Goal: Task Accomplishment & Management: Complete application form

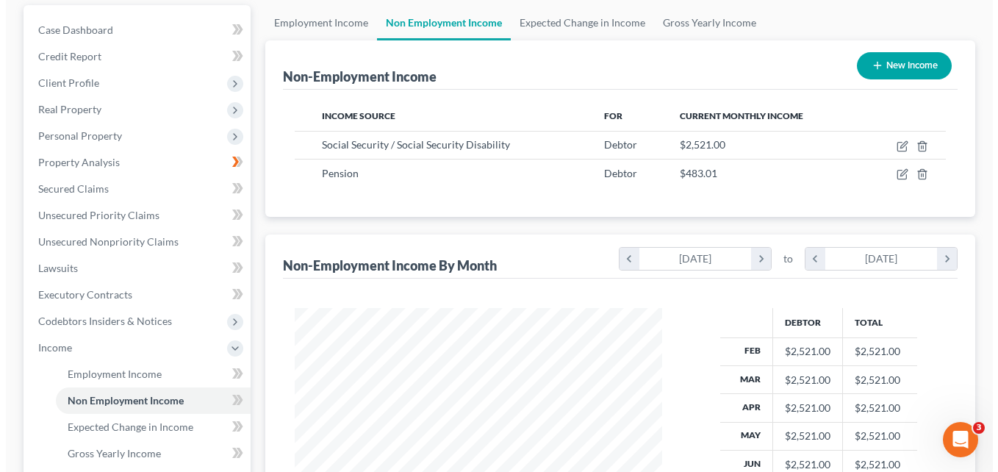
scroll to position [147, 0]
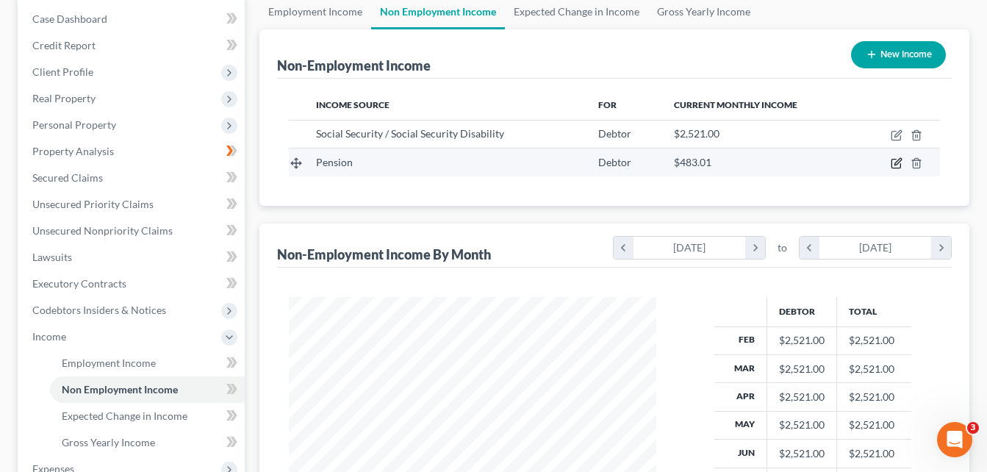
click at [899, 167] on icon "button" at bounding box center [897, 163] width 12 height 12
select select "2"
select select "0"
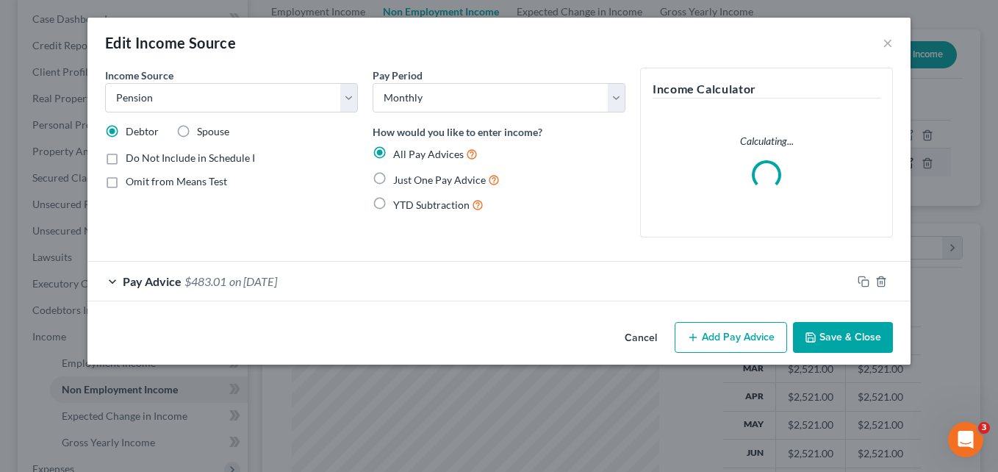
scroll to position [264, 402]
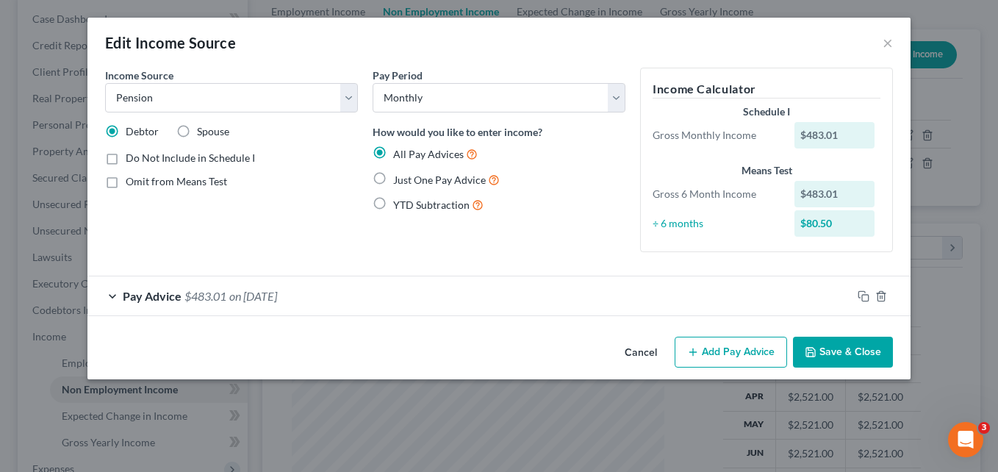
click at [724, 348] on button "Add Pay Advice" at bounding box center [731, 352] width 112 height 31
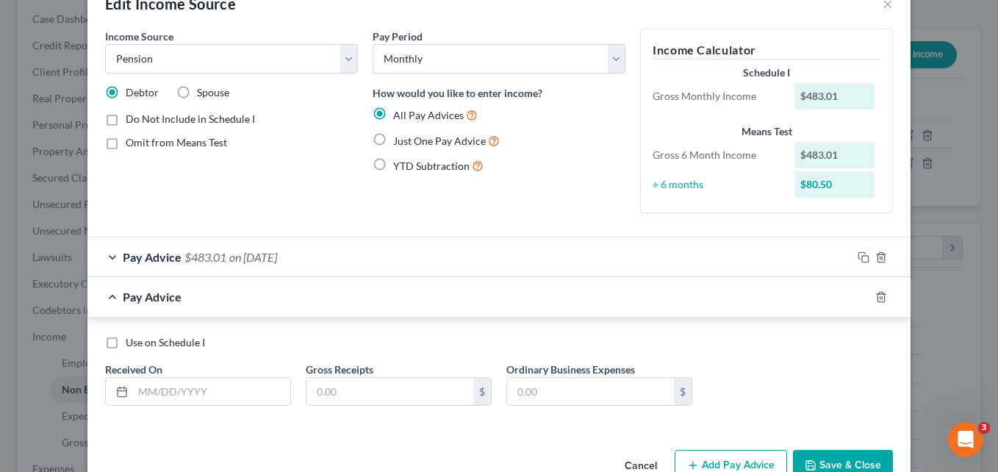
scroll to position [77, 0]
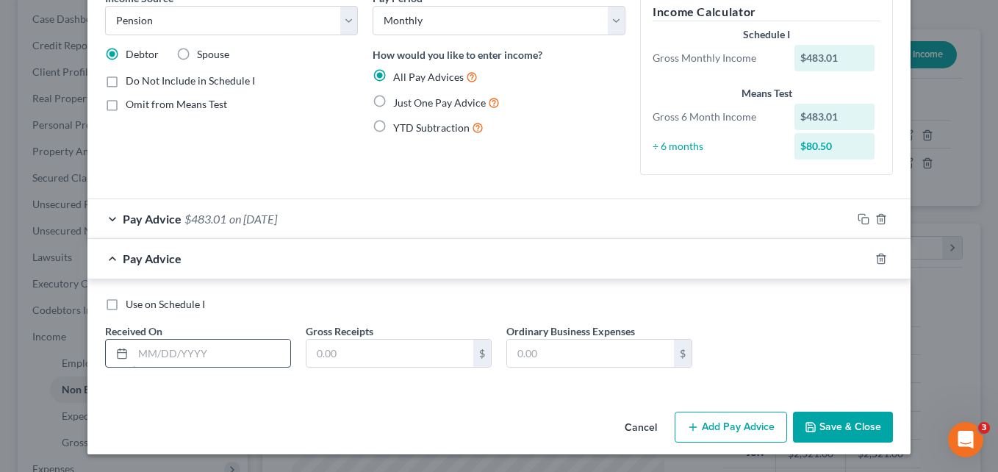
click at [236, 359] on input "text" at bounding box center [211, 353] width 157 height 28
type input "[DATE]"
click at [371, 357] on input "text" at bounding box center [389, 353] width 167 height 28
type input "473.54"
click at [726, 422] on button "Add Pay Advice" at bounding box center [731, 427] width 112 height 31
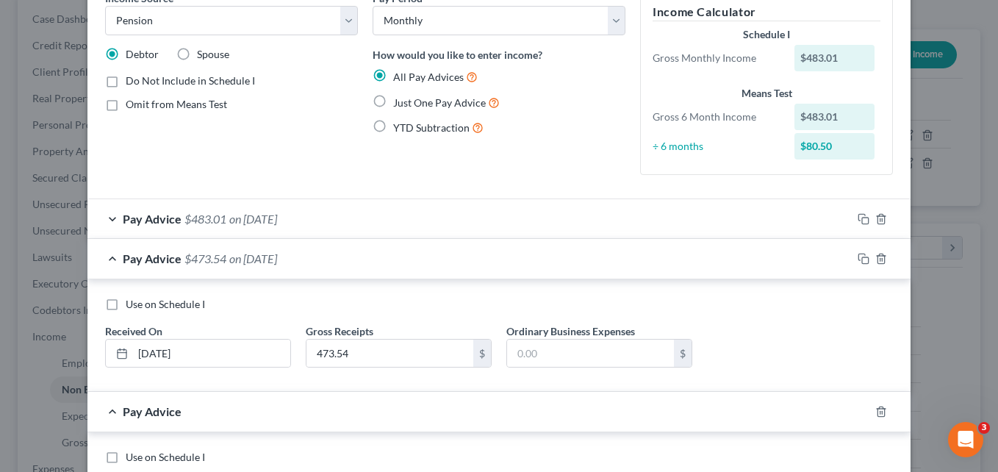
click at [107, 256] on div "Pay Advice $473.54 on [DATE]" at bounding box center [469, 258] width 764 height 39
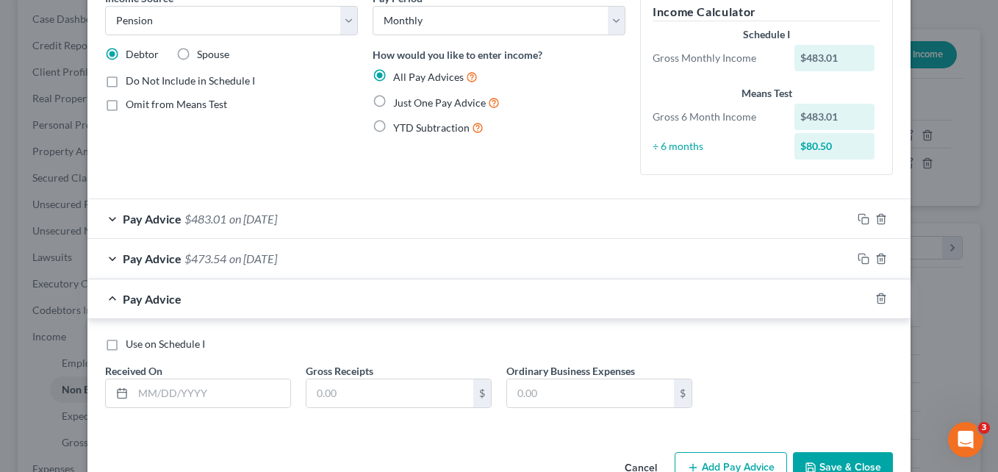
scroll to position [117, 0]
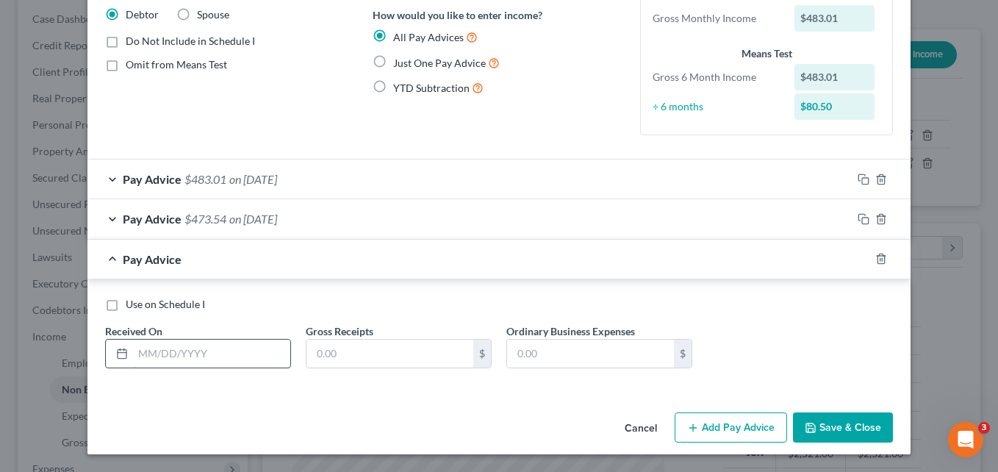
click at [226, 357] on input "text" at bounding box center [211, 353] width 157 height 28
type input "[DATE]"
click at [366, 356] on input "text" at bounding box center [389, 353] width 167 height 28
type input "473.54"
click at [112, 256] on div "Pay Advice $473.54 on [DATE]" at bounding box center [469, 259] width 764 height 39
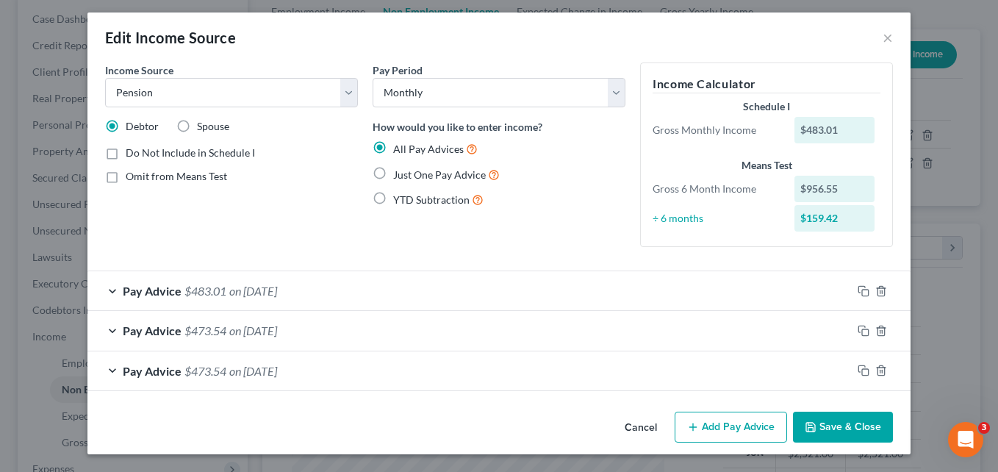
scroll to position [5, 0]
click at [744, 433] on button "Add Pay Advice" at bounding box center [731, 427] width 112 height 31
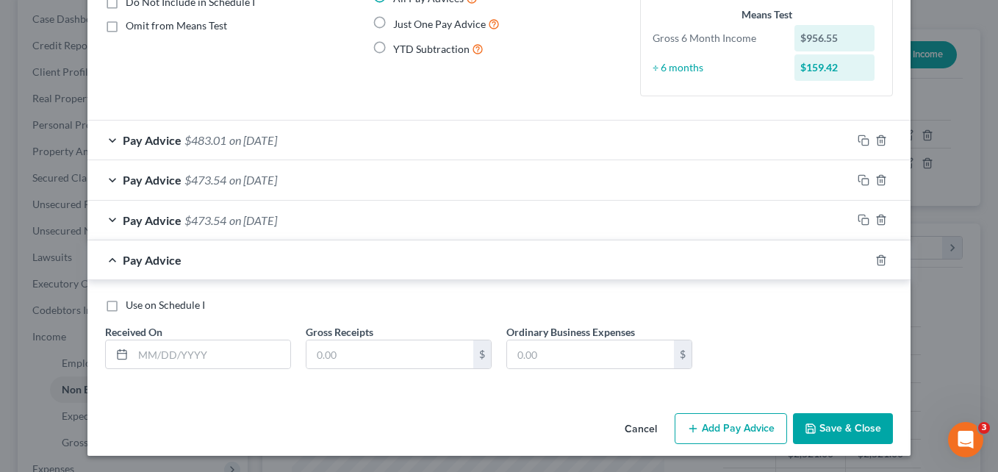
scroll to position [157, 0]
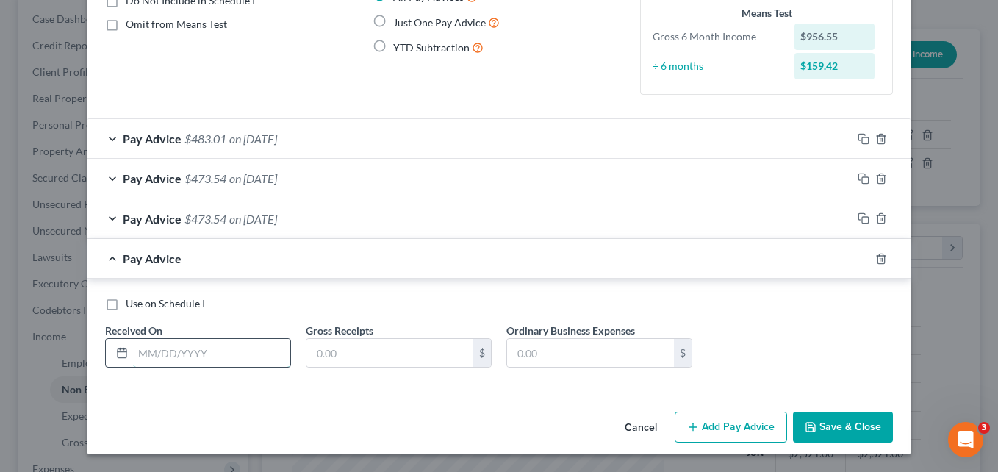
click at [203, 353] on input "text" at bounding box center [211, 353] width 157 height 28
type input "[DATE]"
click at [352, 348] on input "text" at bounding box center [389, 353] width 167 height 28
type input "473.54"
click at [107, 255] on div "Pay Advice $473.54 on [DATE]" at bounding box center [469, 258] width 764 height 39
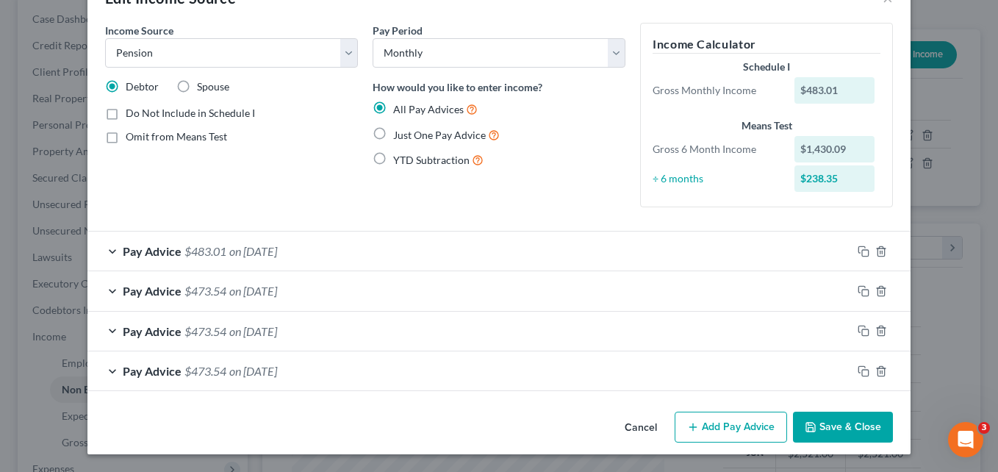
scroll to position [45, 0]
click at [722, 428] on button "Add Pay Advice" at bounding box center [731, 427] width 112 height 31
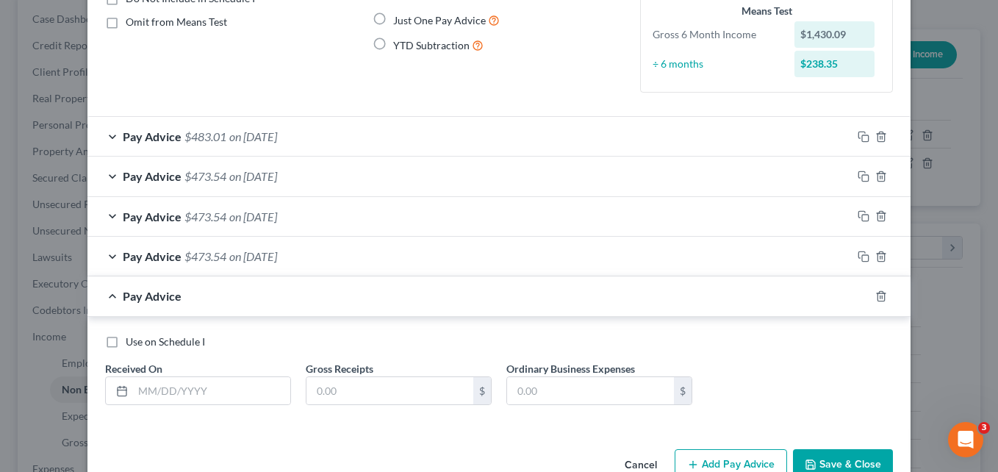
scroll to position [197, 0]
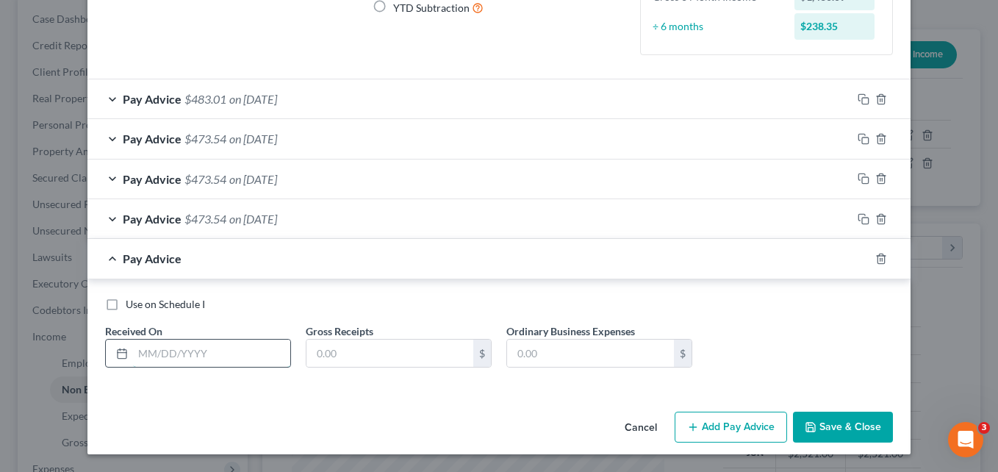
click at [187, 353] on input "text" at bounding box center [211, 353] width 157 height 28
type input "[DATE]"
click at [378, 352] on input "text" at bounding box center [389, 353] width 167 height 28
type input "473.54"
click at [105, 255] on div "Pay Advice $473.54 on [DATE]" at bounding box center [469, 258] width 764 height 39
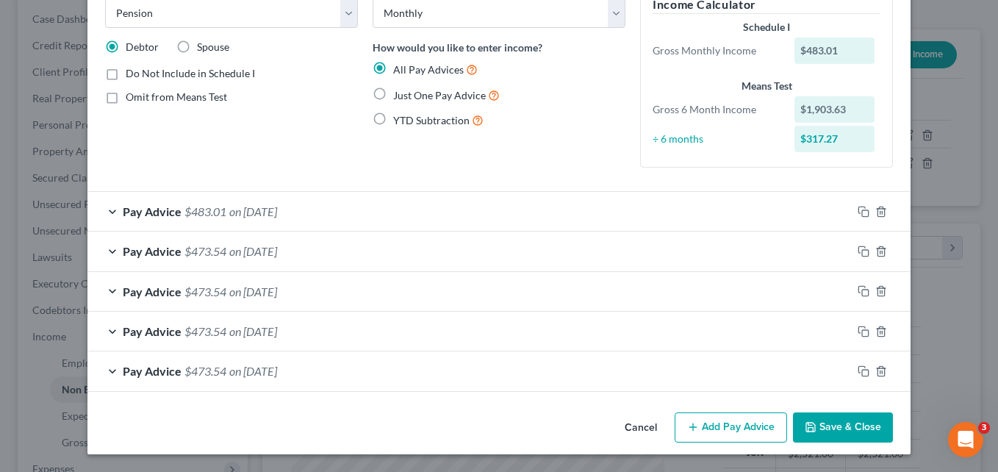
scroll to position [85, 0]
click at [745, 426] on button "Add Pay Advice" at bounding box center [731, 427] width 112 height 31
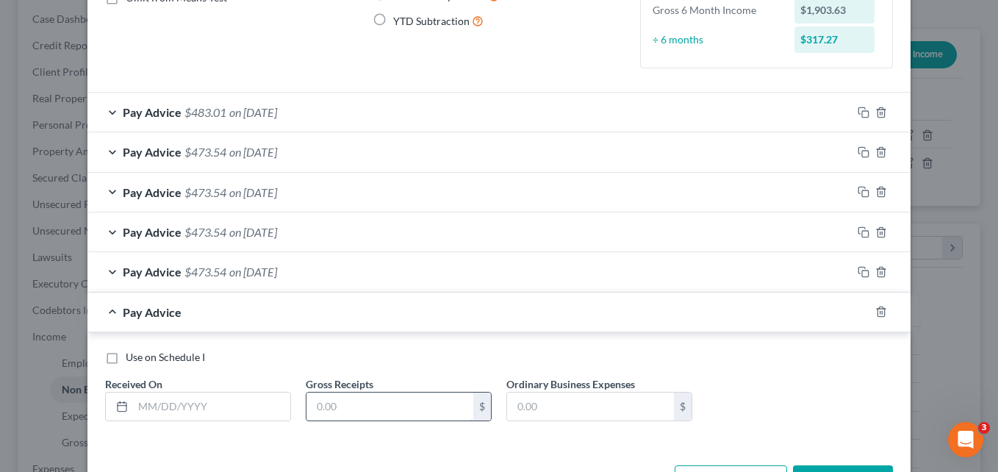
scroll to position [231, 0]
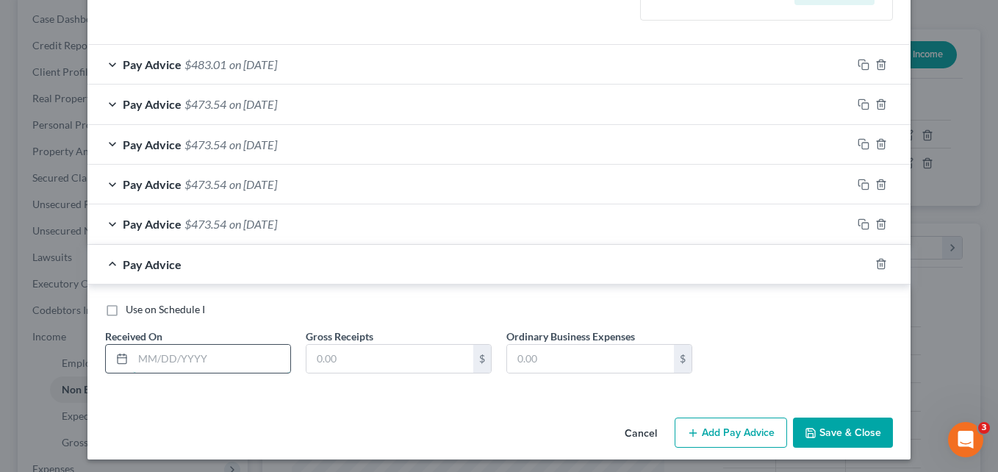
click at [211, 358] on input "text" at bounding box center [211, 359] width 157 height 28
type input "[DATE]"
click at [384, 364] on input "text" at bounding box center [389, 359] width 167 height 28
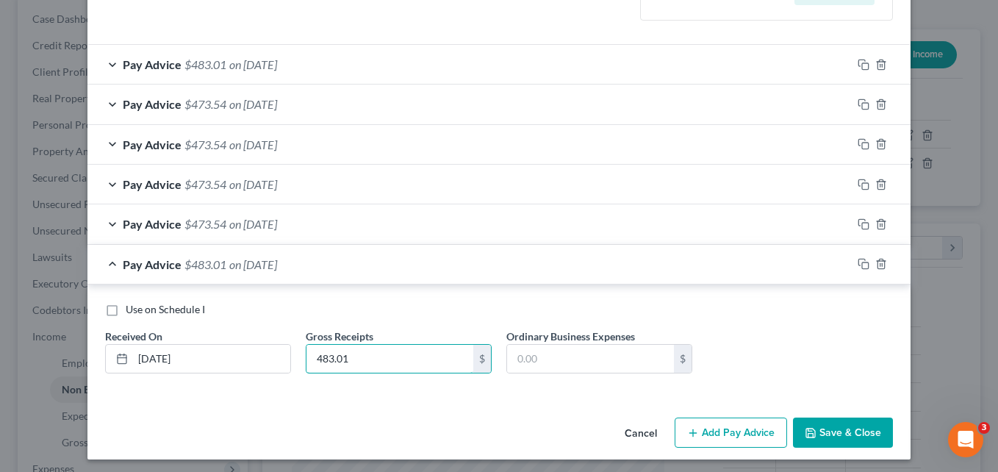
type input "483.01"
click at [102, 259] on div "Pay Advice $483.01 on [DATE]" at bounding box center [469, 264] width 764 height 39
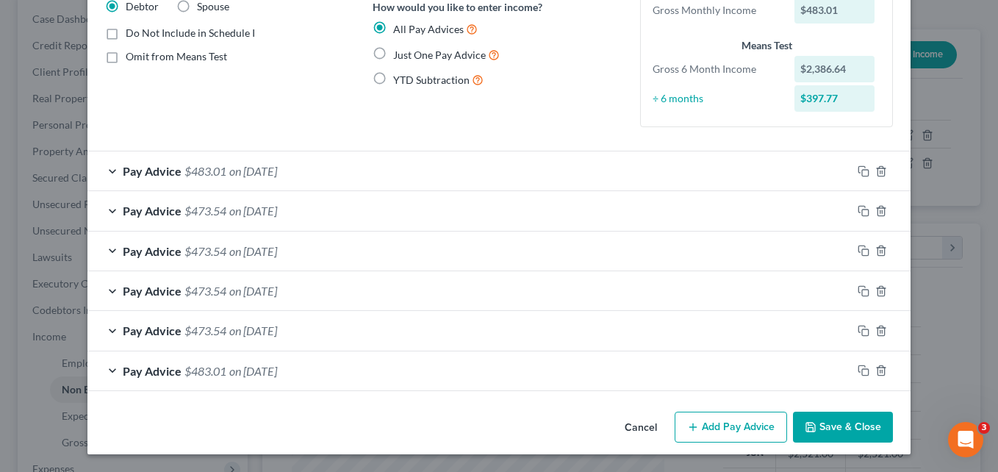
scroll to position [125, 0]
click at [741, 420] on button "Add Pay Advice" at bounding box center [731, 427] width 112 height 31
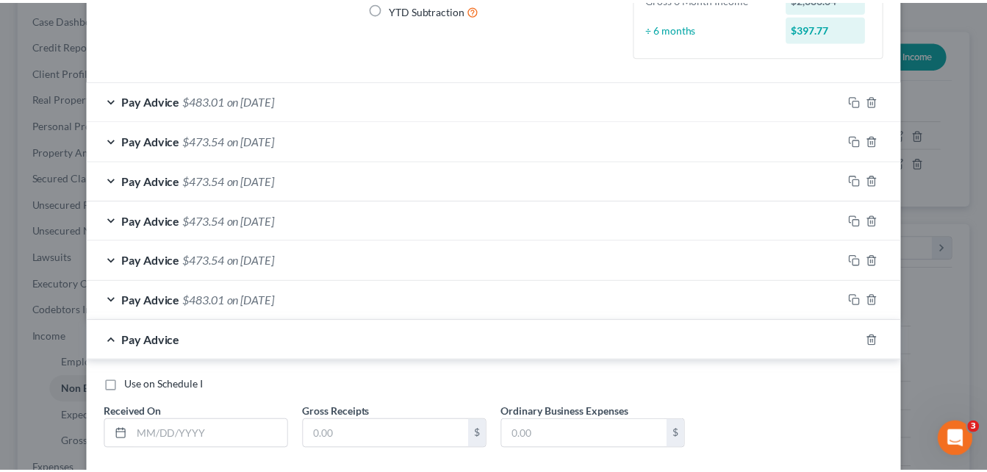
scroll to position [277, 0]
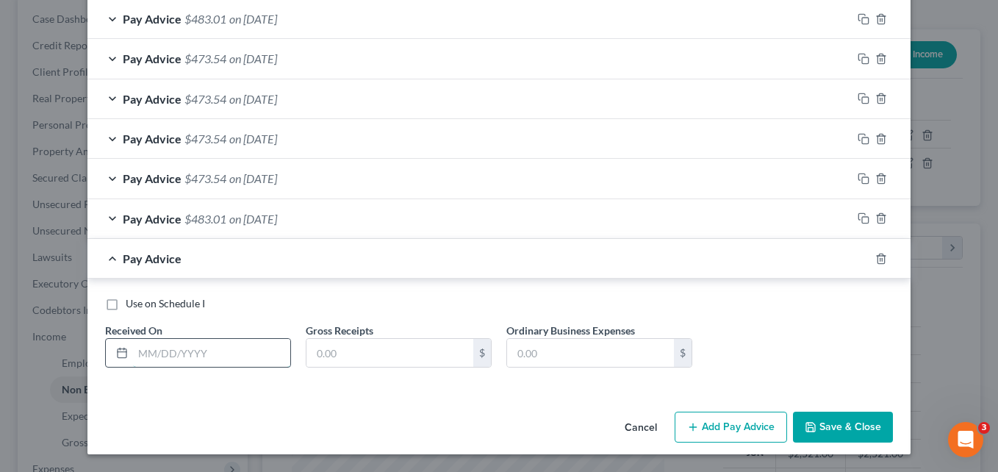
click at [223, 356] on input "text" at bounding box center [211, 353] width 157 height 28
type input "[DATE]"
click at [345, 356] on input "text" at bounding box center [389, 353] width 167 height 28
type input "483.01"
click at [379, 418] on div "Cancel Add Pay Advice Save & Close" at bounding box center [498, 430] width 823 height 48
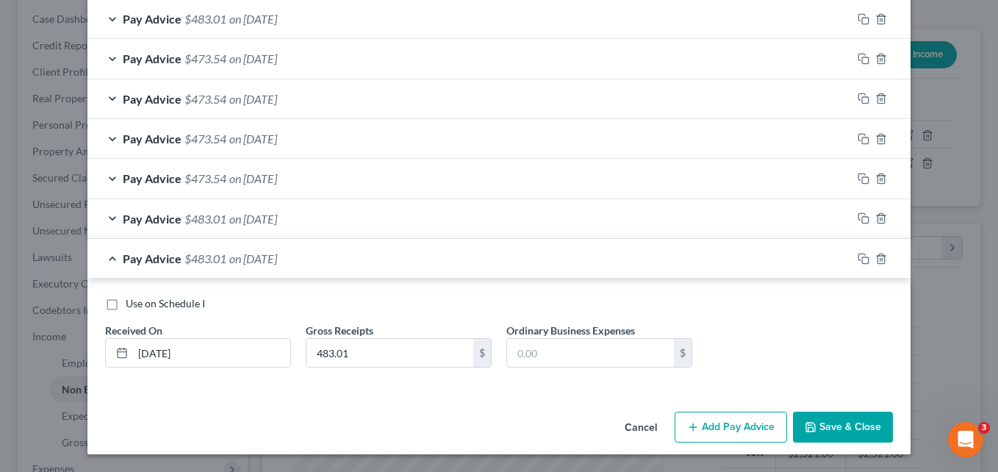
click at [841, 434] on button "Save & Close" at bounding box center [843, 427] width 100 height 31
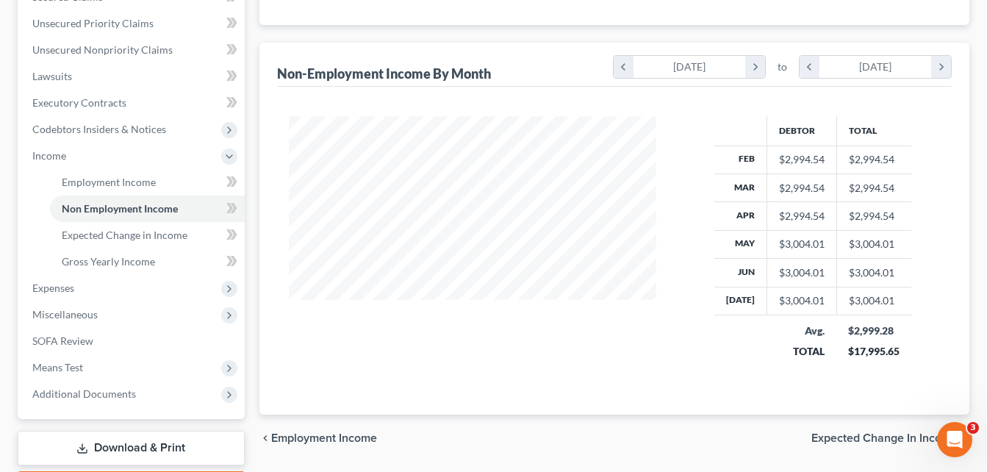
scroll to position [415, 0]
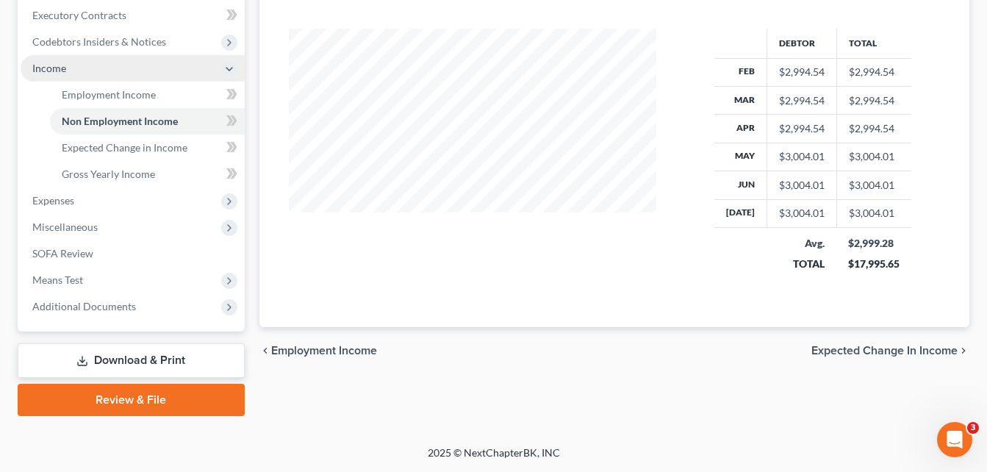
click at [207, 68] on span "Income" at bounding box center [133, 68] width 224 height 26
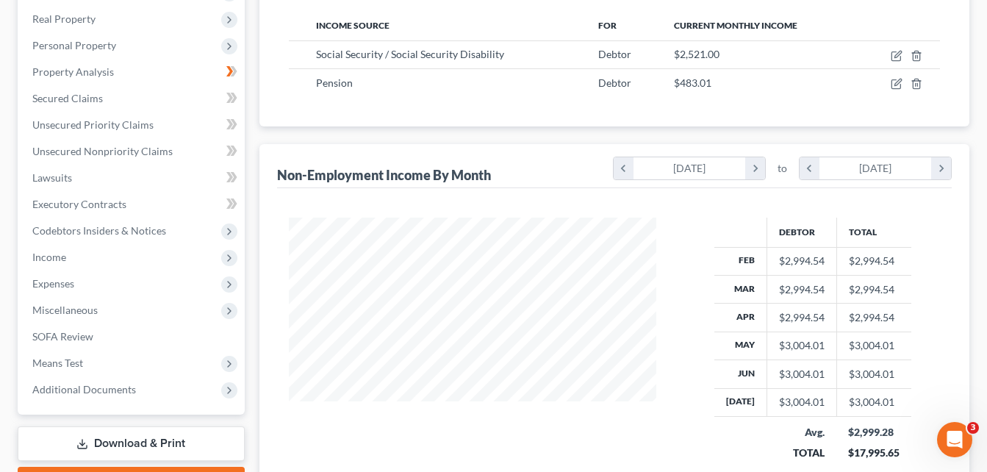
scroll to position [0, 0]
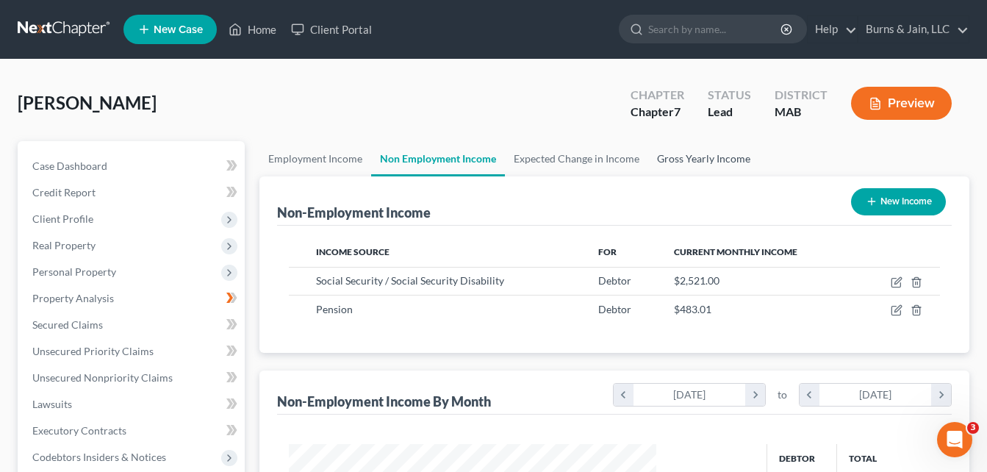
click at [728, 162] on link "Gross Yearly Income" at bounding box center [703, 158] width 111 height 35
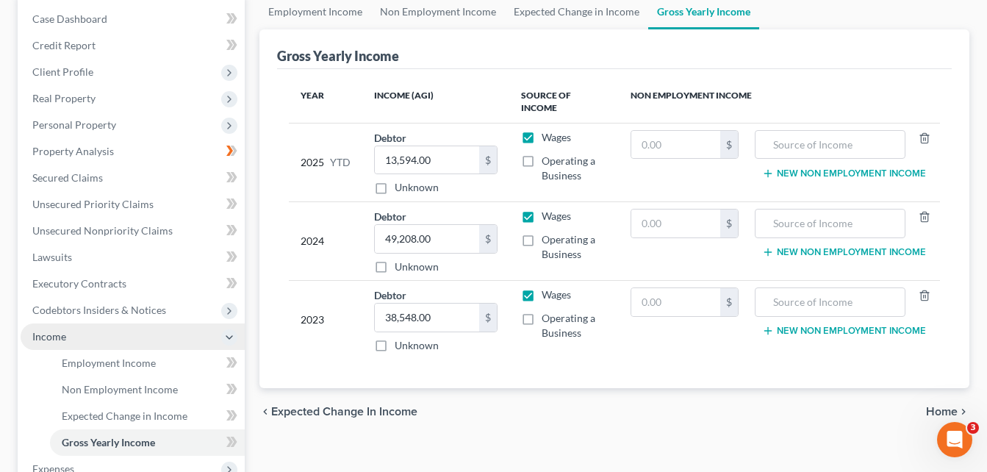
scroll to position [294, 0]
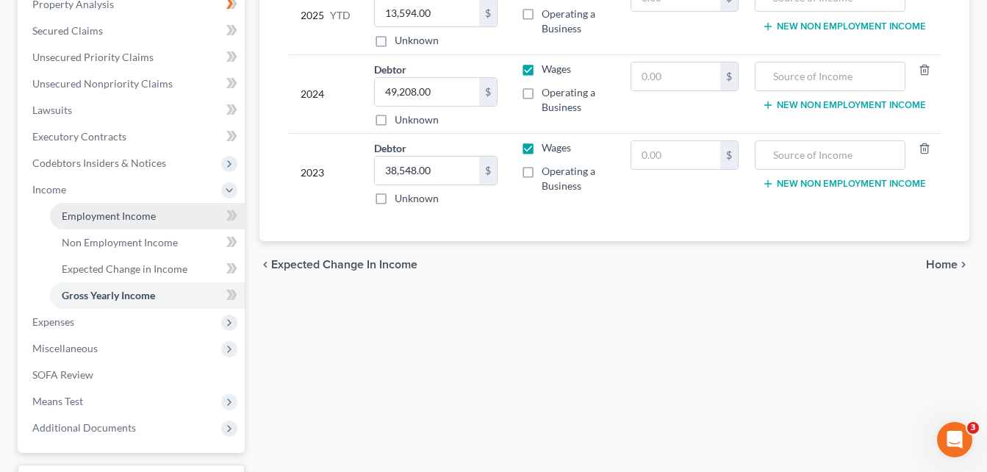
click at [148, 213] on span "Employment Income" at bounding box center [109, 215] width 94 height 12
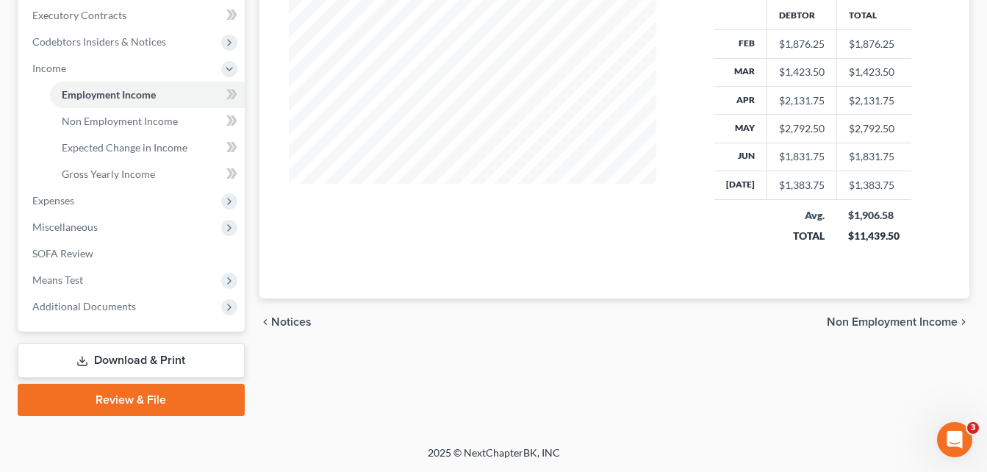
scroll to position [268, 0]
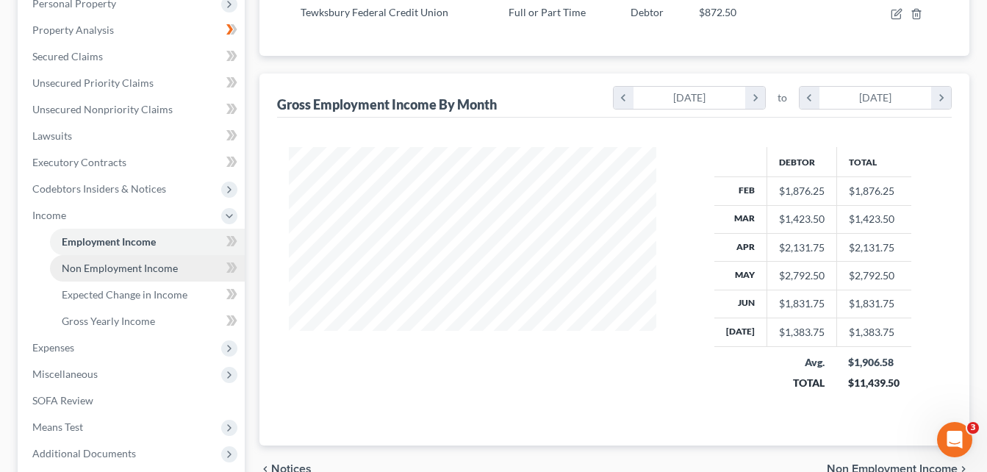
click at [115, 262] on span "Non Employment Income" at bounding box center [120, 268] width 116 height 12
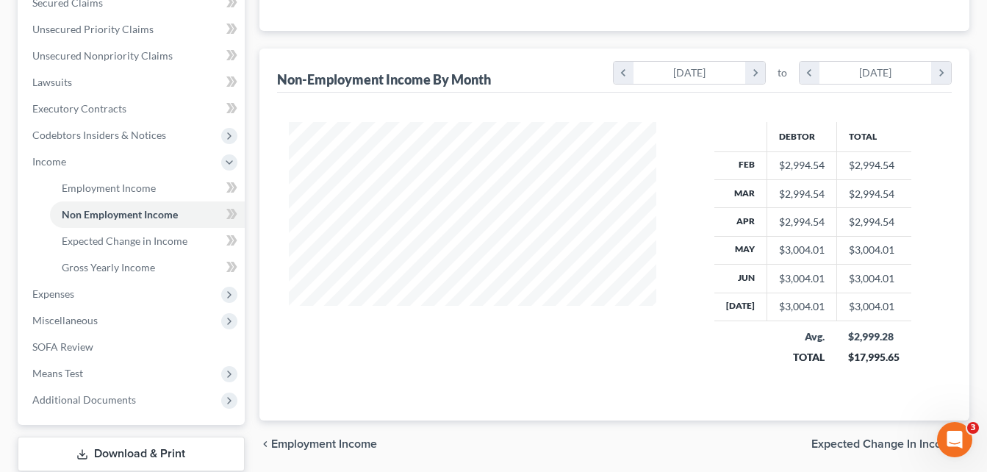
scroll to position [415, 0]
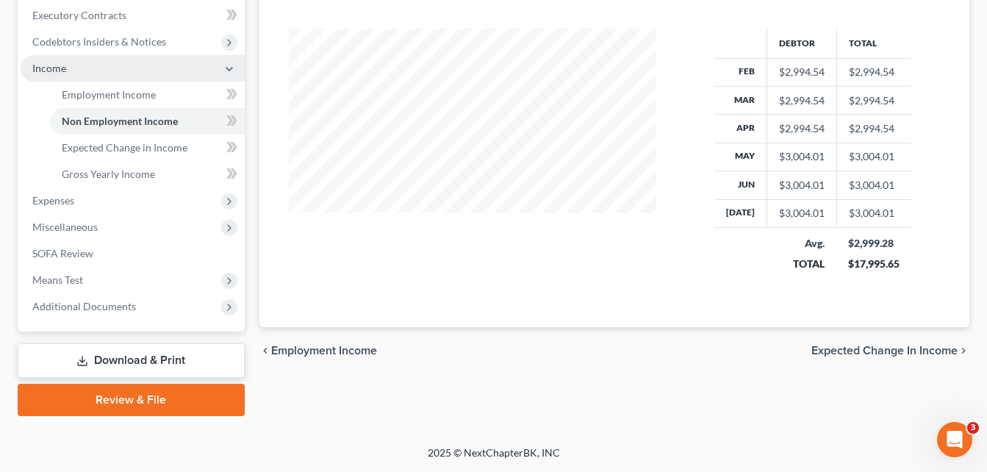
click at [90, 68] on span "Income" at bounding box center [133, 68] width 224 height 26
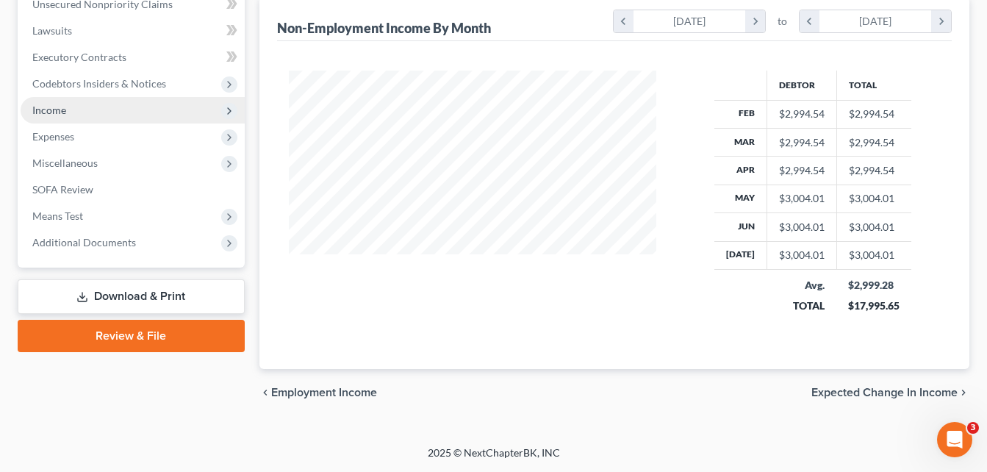
scroll to position [373, 0]
click at [74, 114] on span "Income" at bounding box center [133, 110] width 224 height 26
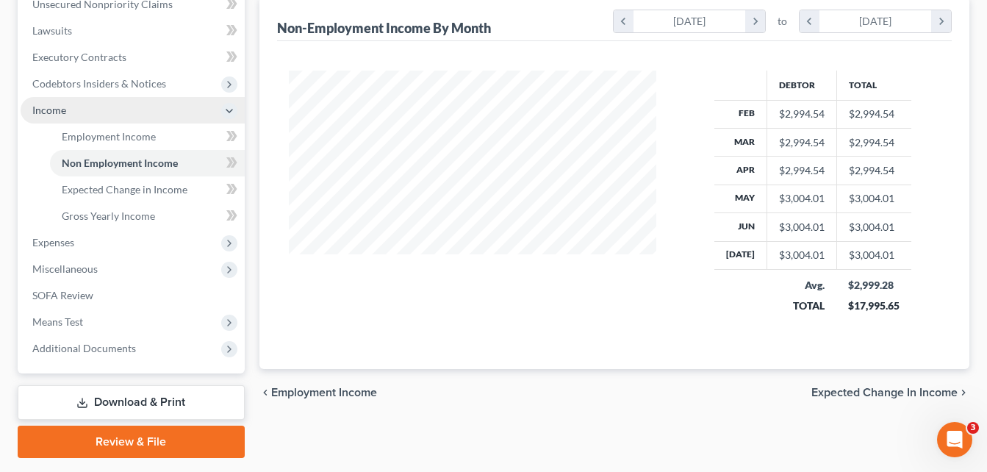
scroll to position [415, 0]
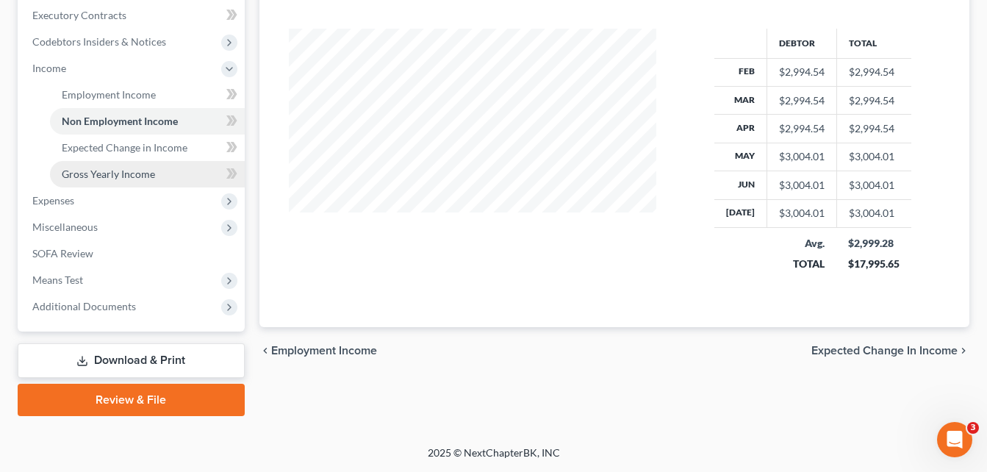
click at [103, 172] on span "Gross Yearly Income" at bounding box center [108, 174] width 93 height 12
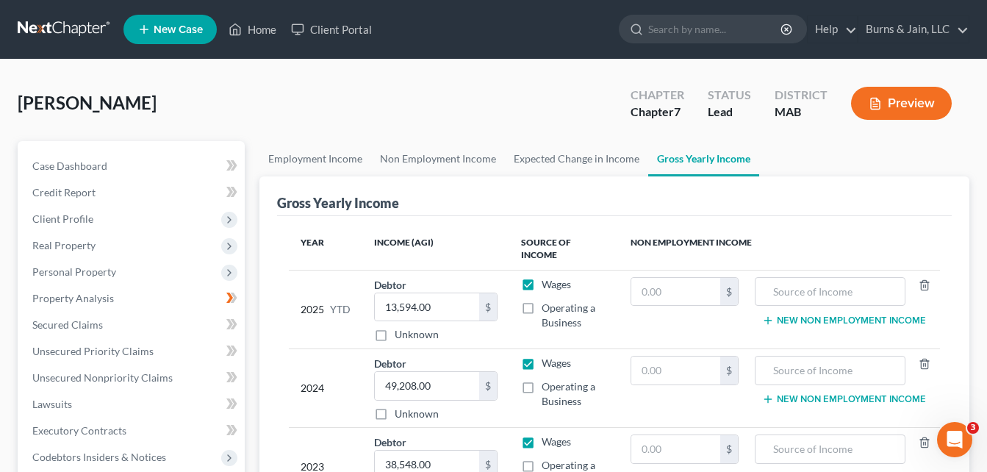
scroll to position [147, 0]
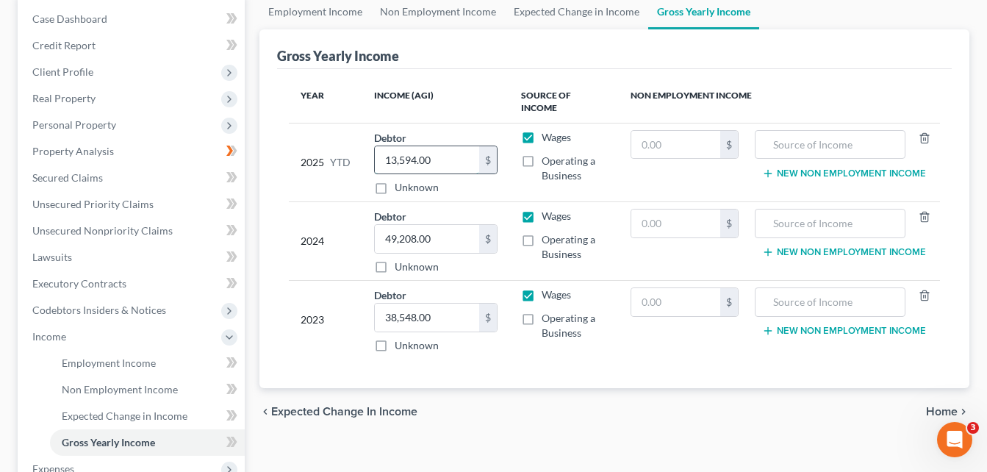
click at [439, 147] on input "13,594.00" at bounding box center [427, 160] width 104 height 28
type input "11,439.50"
click at [678, 132] on input "text" at bounding box center [675, 145] width 89 height 28
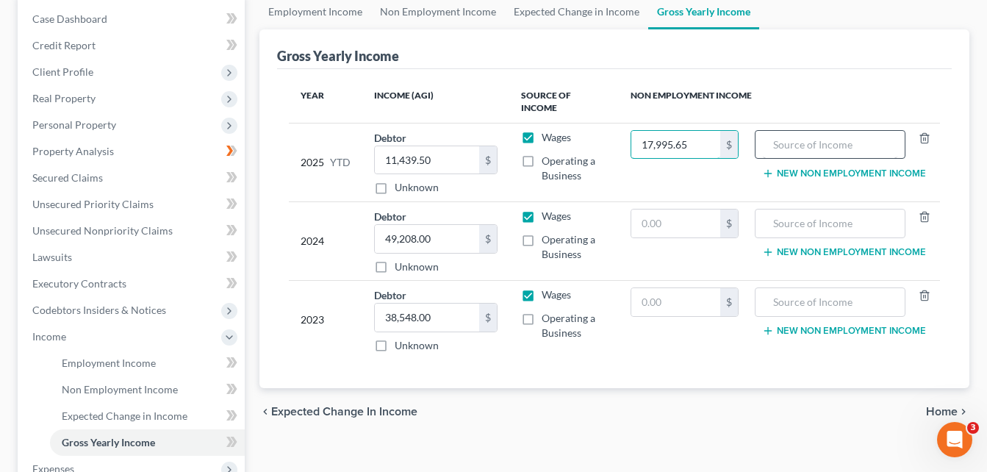
type input "17,995.65"
click at [797, 131] on input "text" at bounding box center [830, 145] width 134 height 28
type input "Social Security and Pension"
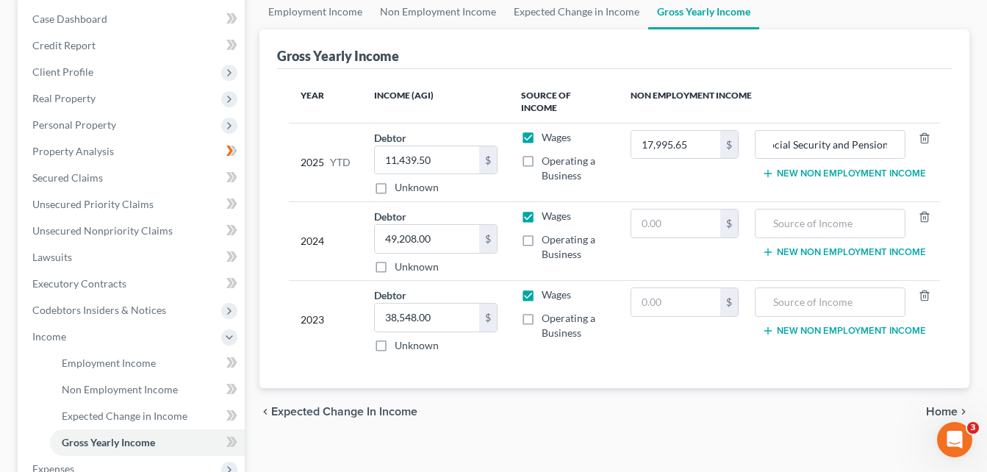
scroll to position [0, 0]
click at [688, 290] on input "text" at bounding box center [675, 302] width 89 height 28
type input "30,695"
click at [791, 288] on input "text" at bounding box center [830, 302] width 134 height 28
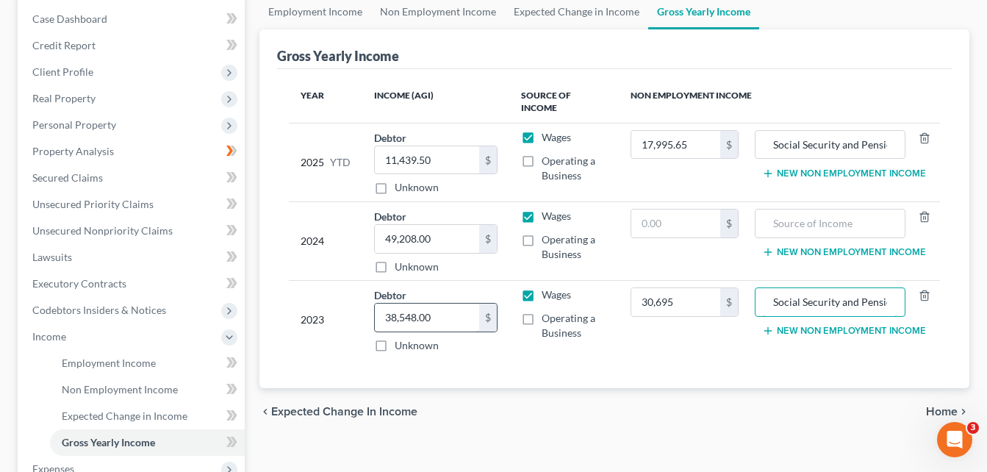
type input "Social Security and Pension"
click at [446, 305] on input "38,548.00" at bounding box center [427, 317] width 104 height 28
type input "3"
type input "8,553"
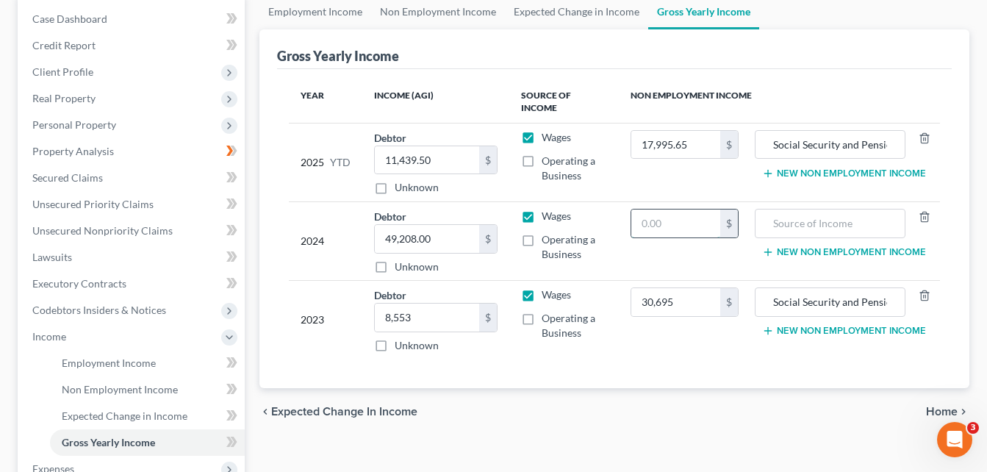
click at [669, 212] on input "text" at bounding box center [675, 223] width 89 height 28
type input "31,676"
paste input "17,532"
click at [633, 342] on td "30,695 $" at bounding box center [685, 320] width 132 height 79
click at [430, 225] on input "17,532" at bounding box center [427, 239] width 104 height 28
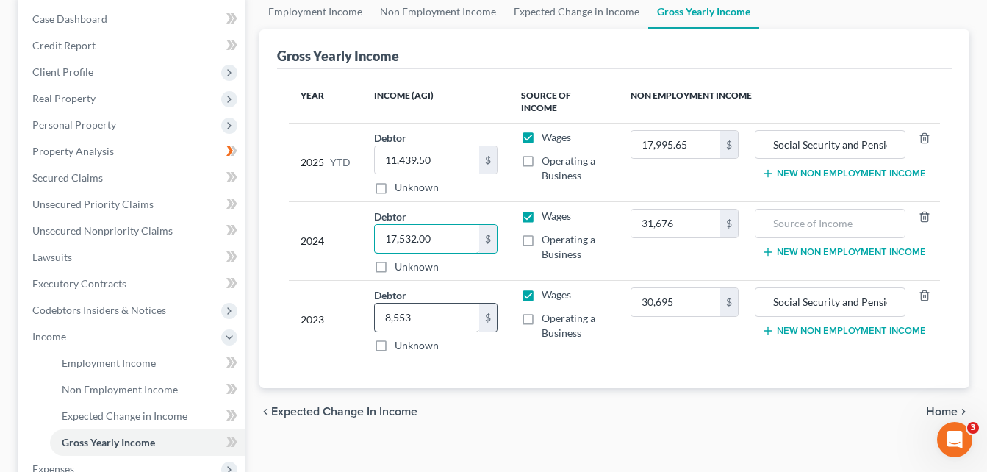
type input "17,532.00"
click at [445, 309] on input "8,553" at bounding box center [427, 317] width 104 height 28
type input "8,553.00"
click at [592, 346] on td "Wages Operating a Business" at bounding box center [564, 320] width 110 height 79
click at [660, 363] on div "Year Income (AGI) Source of Income Non Employment Income 2025 YTD Debtor 11,439…" at bounding box center [614, 229] width 675 height 320
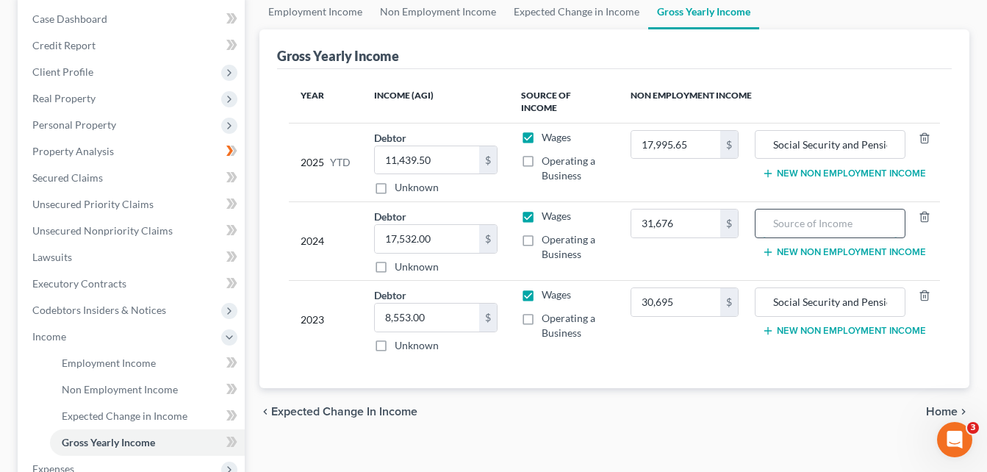
click at [794, 211] on input "text" at bounding box center [830, 223] width 134 height 28
type input "Social Security and Pension"
click at [718, 345] on td "30,695 $" at bounding box center [685, 320] width 132 height 79
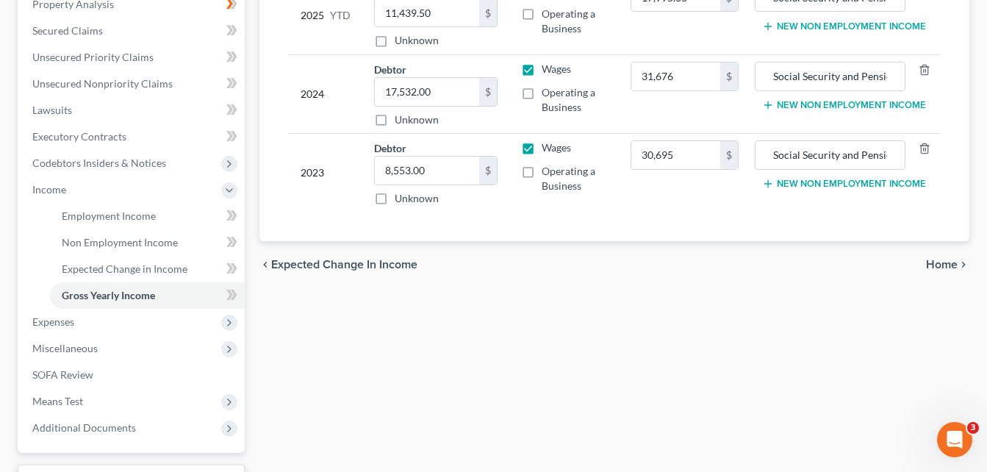
scroll to position [147, 0]
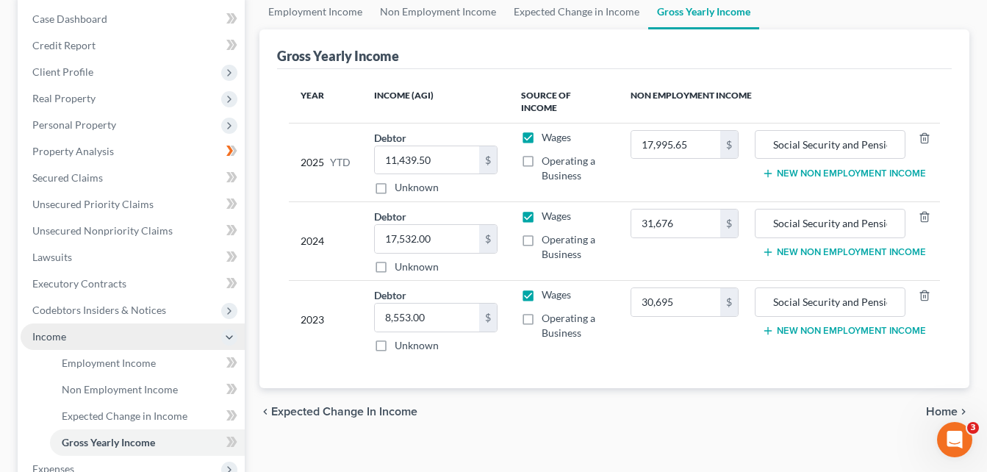
click at [122, 338] on span "Income" at bounding box center [133, 336] width 224 height 26
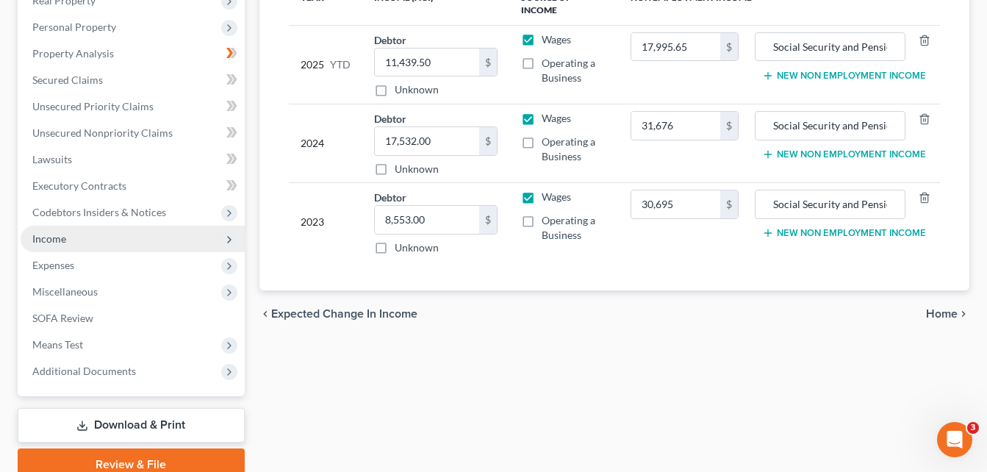
scroll to position [294, 0]
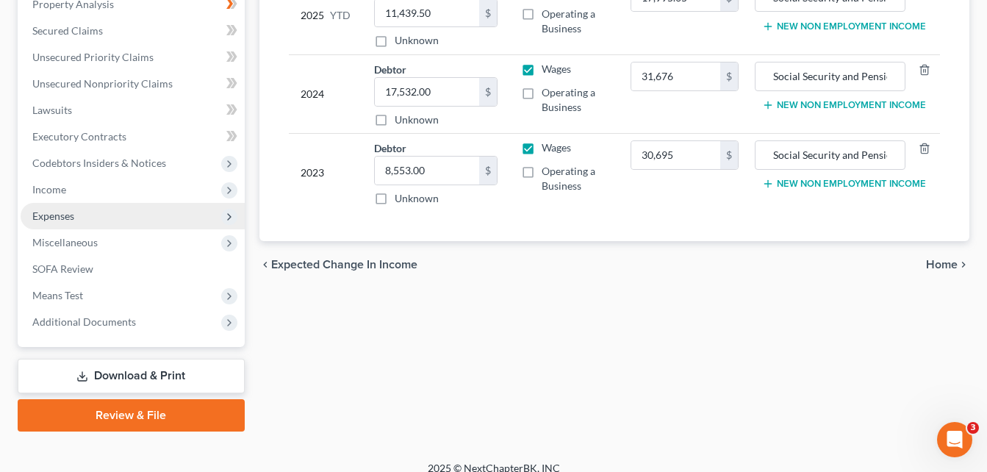
click at [68, 213] on span "Expenses" at bounding box center [53, 215] width 42 height 12
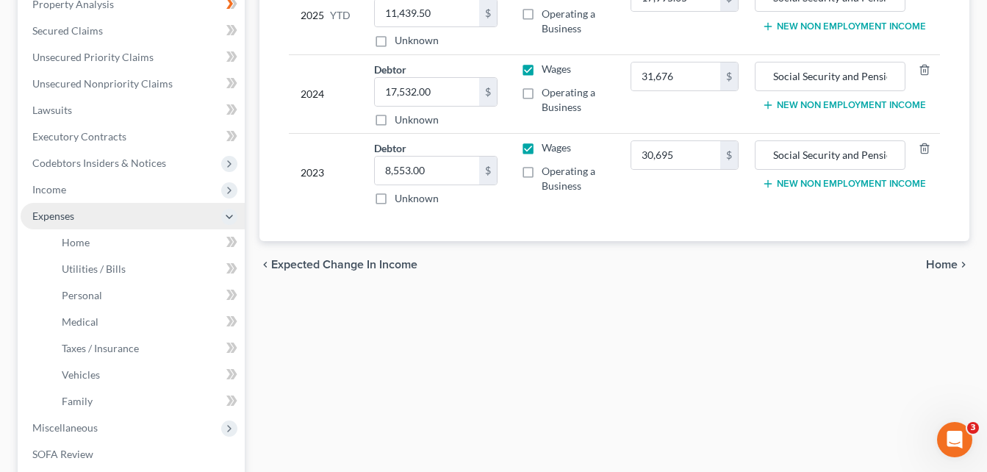
click at [123, 215] on span "Expenses" at bounding box center [133, 216] width 224 height 26
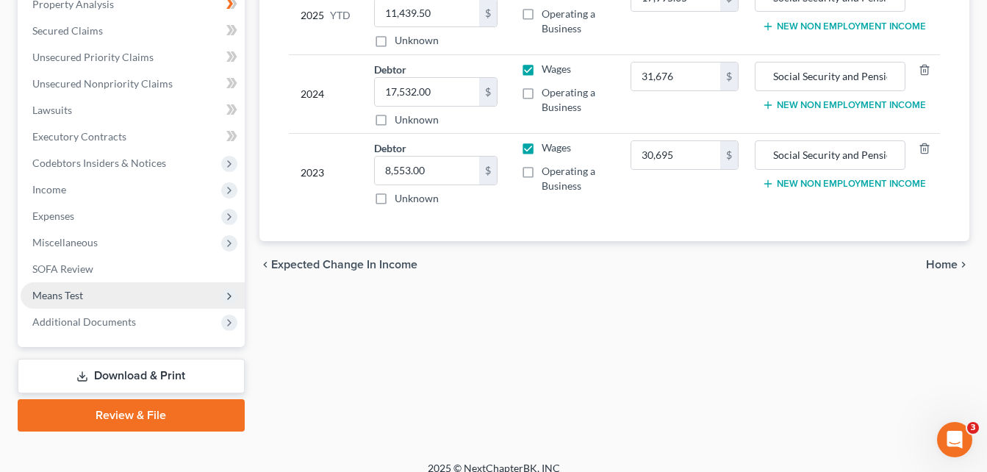
click at [126, 304] on span "Means Test" at bounding box center [133, 295] width 224 height 26
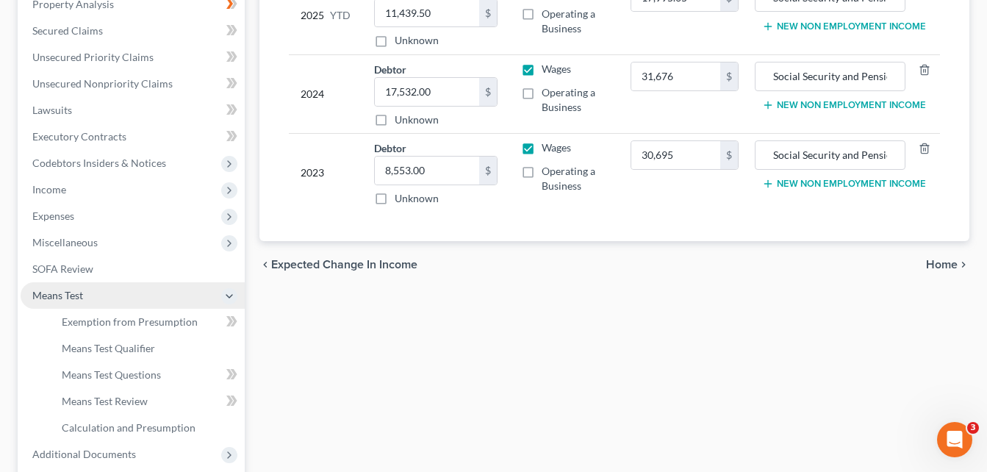
click at [130, 297] on span "Means Test" at bounding box center [133, 295] width 224 height 26
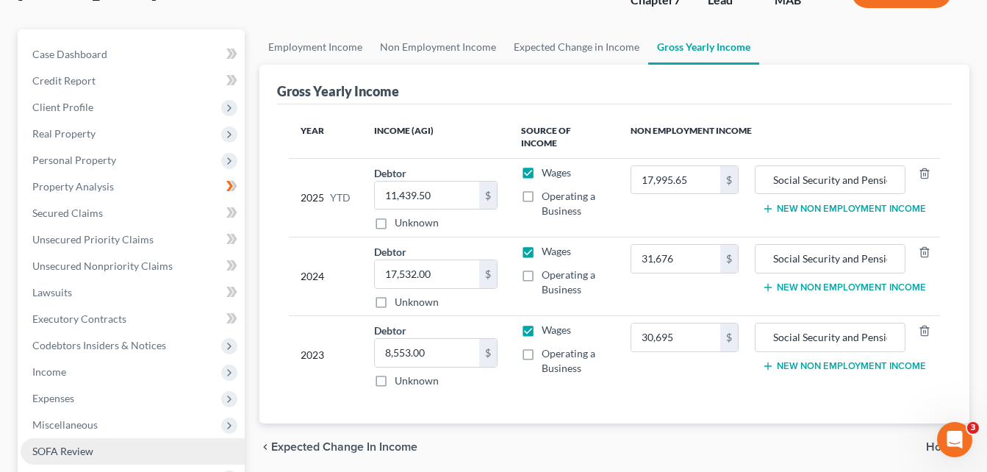
scroll to position [0, 0]
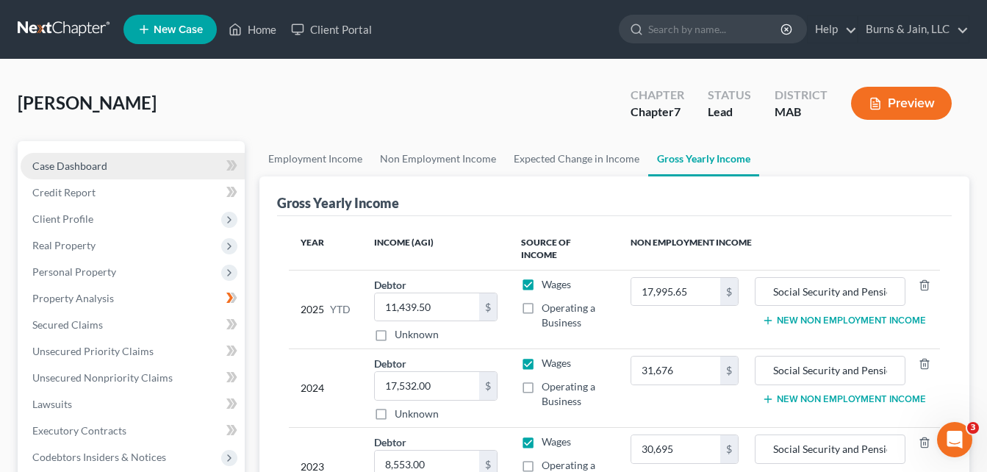
click at [125, 165] on link "Case Dashboard" at bounding box center [133, 166] width 224 height 26
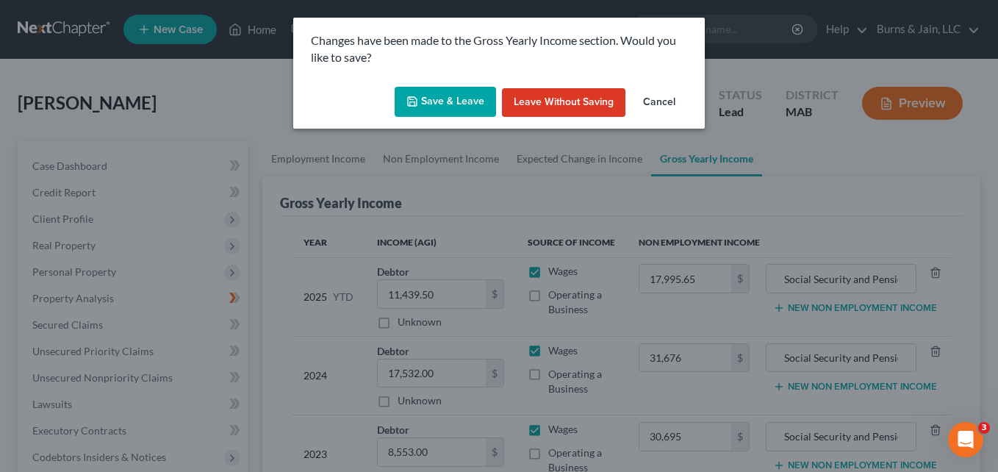
click at [450, 98] on button "Save & Leave" at bounding box center [445, 102] width 101 height 31
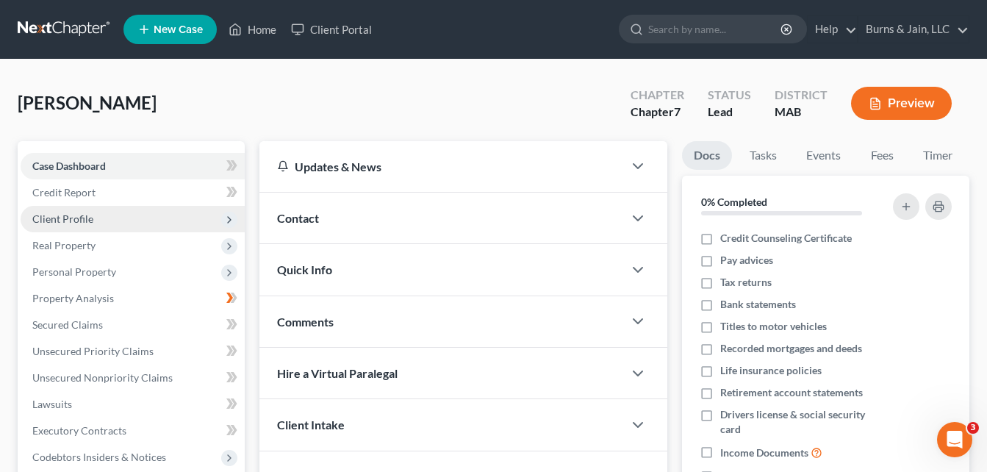
click at [93, 215] on span "Client Profile" at bounding box center [133, 219] width 224 height 26
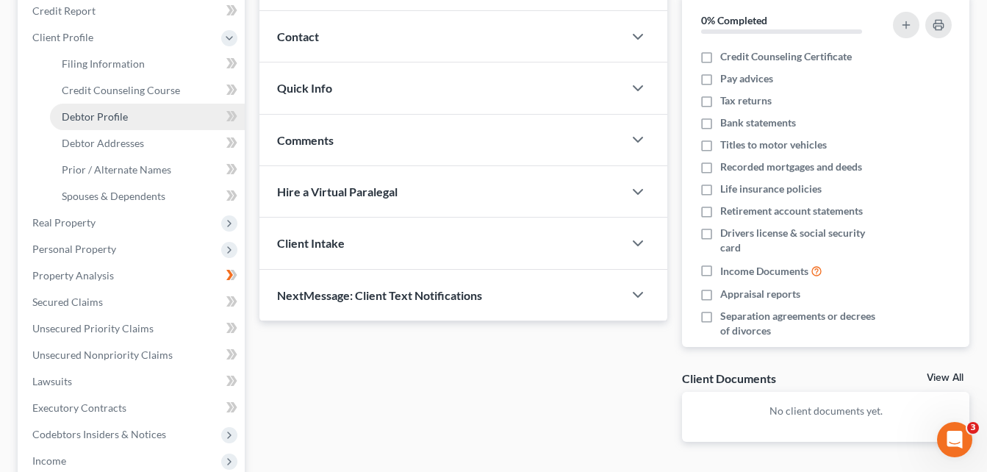
scroll to position [147, 0]
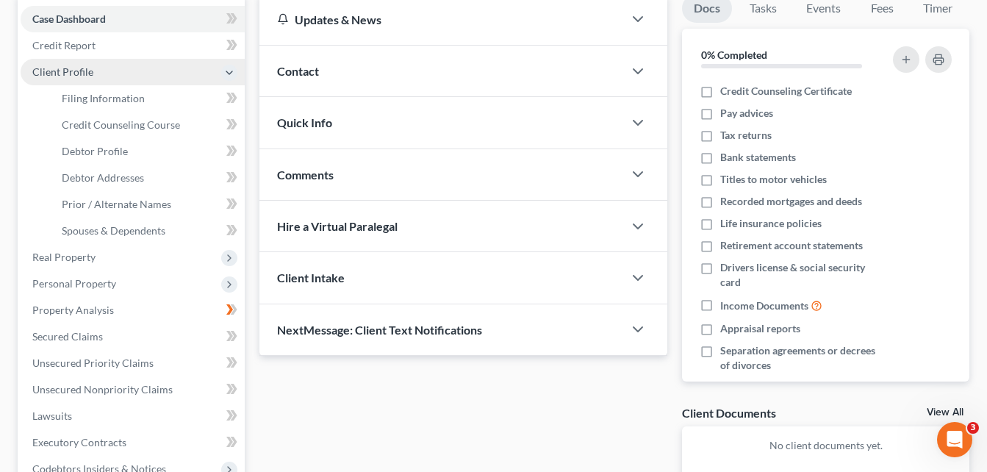
click at [141, 75] on span "Client Profile" at bounding box center [133, 72] width 224 height 26
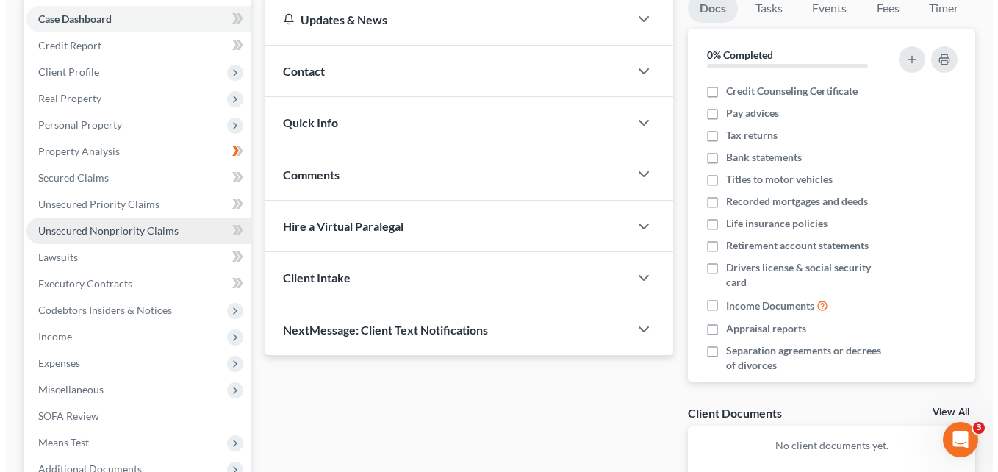
scroll to position [294, 0]
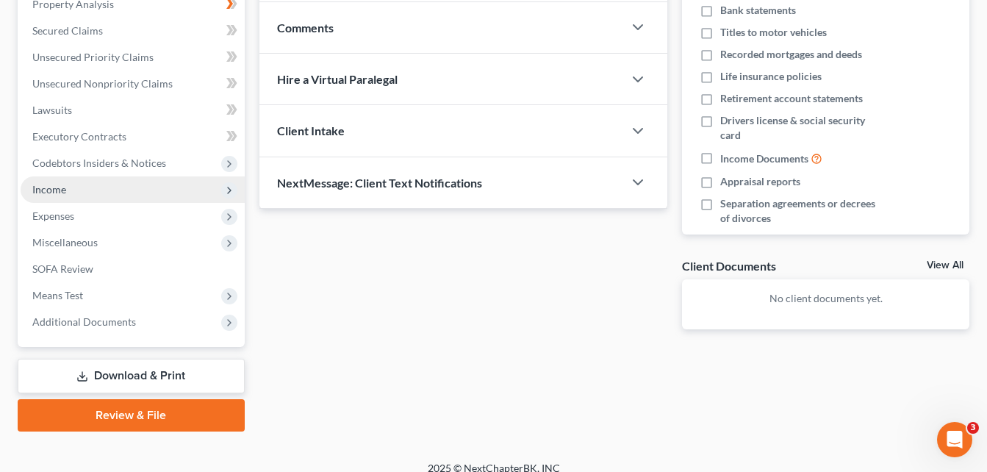
click at [124, 186] on span "Income" at bounding box center [133, 189] width 224 height 26
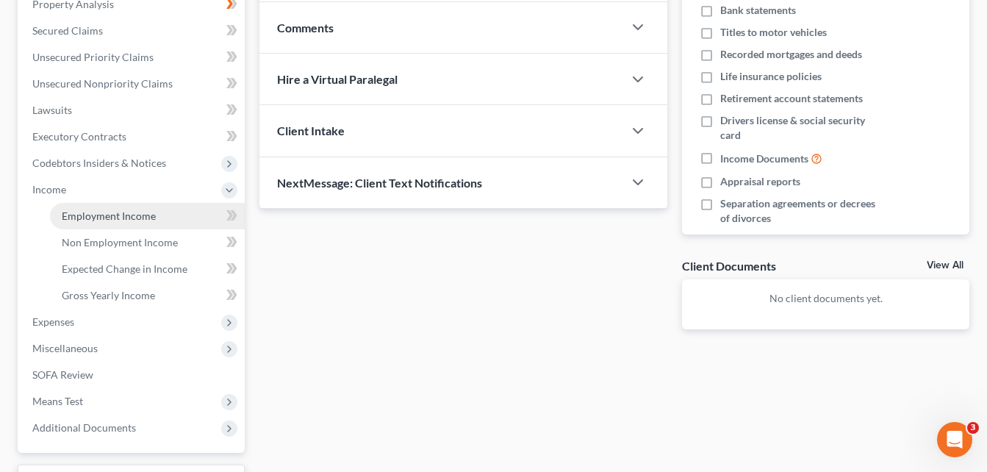
click at [136, 218] on span "Employment Income" at bounding box center [109, 215] width 94 height 12
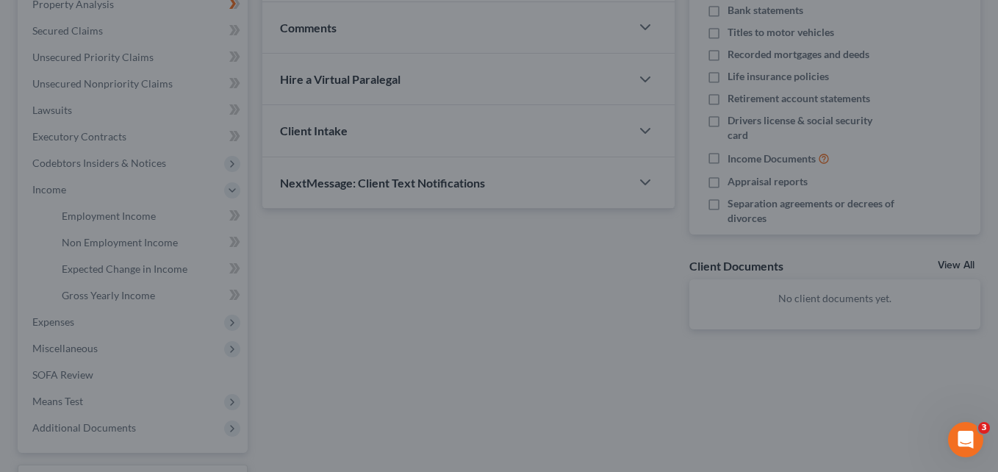
click at [126, 215] on div at bounding box center [499, 236] width 998 height 472
click at [140, 221] on div at bounding box center [499, 236] width 998 height 472
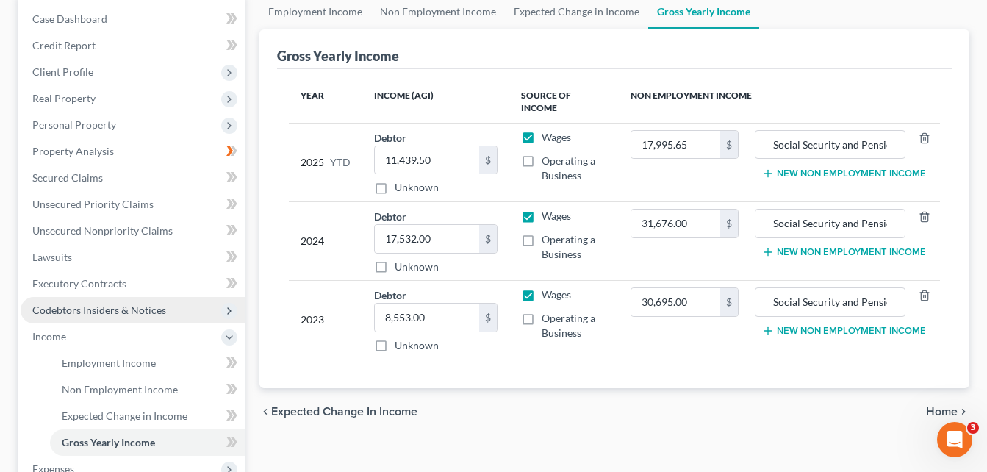
scroll to position [294, 0]
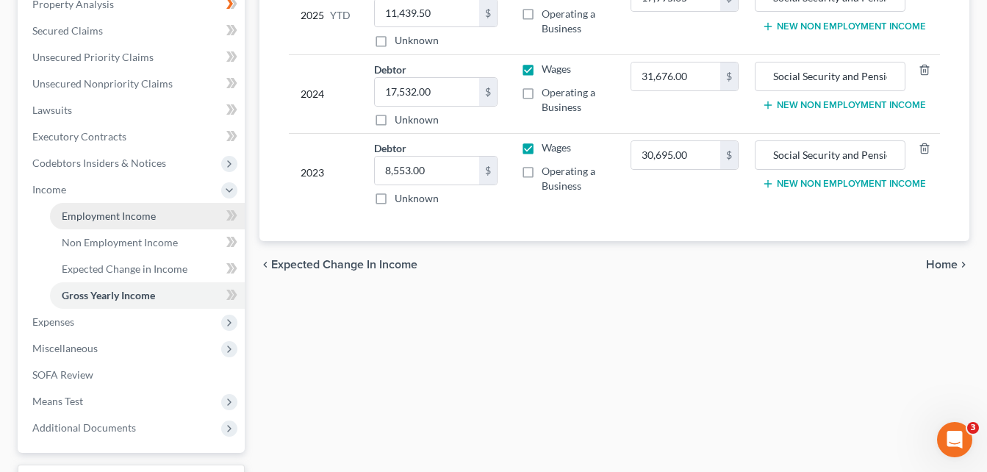
click at [141, 215] on span "Employment Income" at bounding box center [109, 215] width 94 height 12
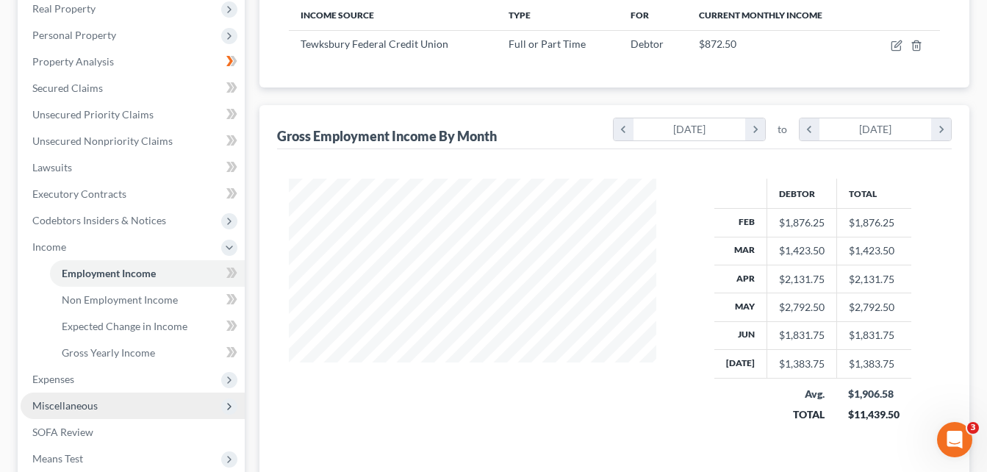
scroll to position [268, 0]
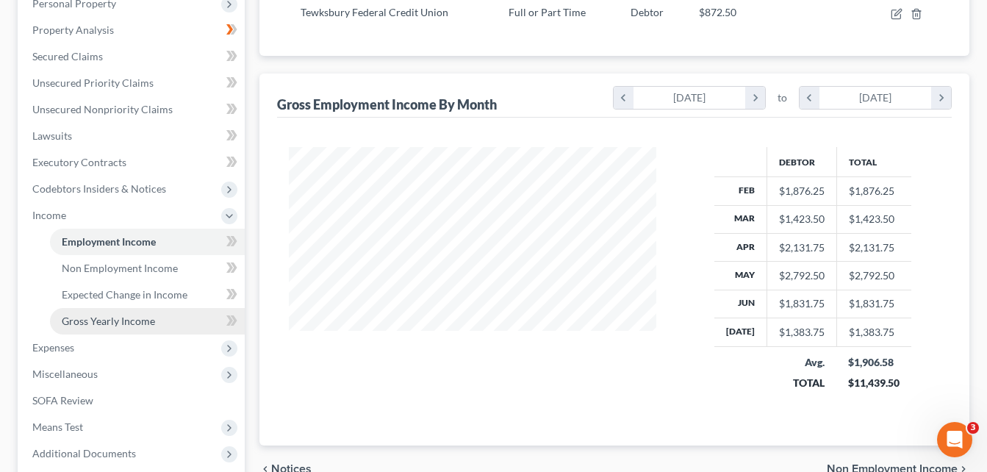
click at [130, 324] on span "Gross Yearly Income" at bounding box center [108, 321] width 93 height 12
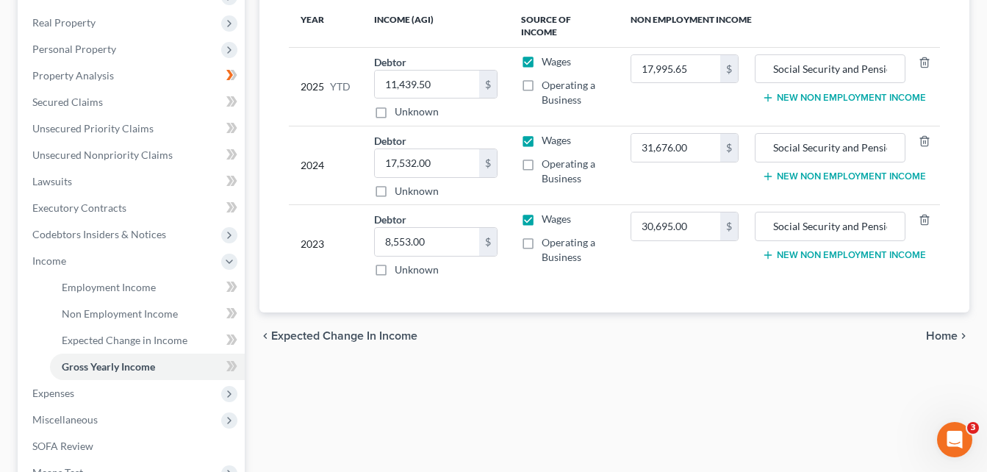
scroll to position [294, 0]
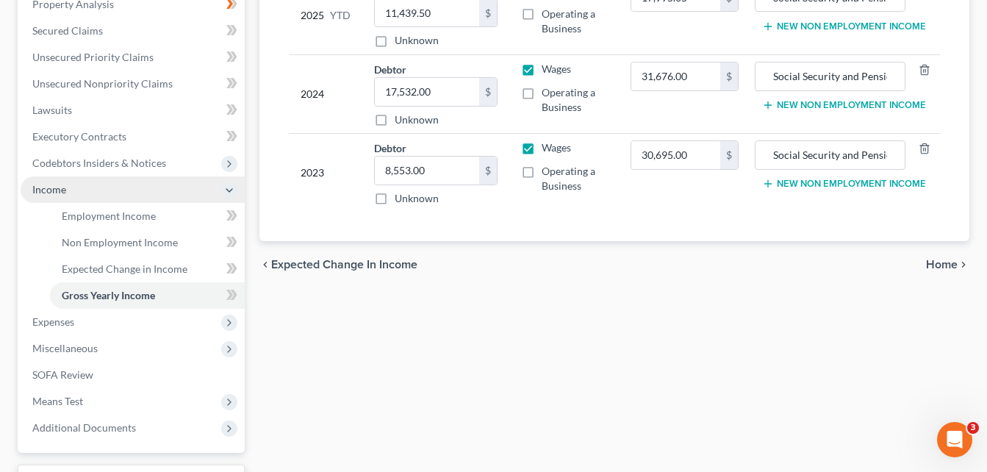
click at [206, 187] on span "Income" at bounding box center [133, 189] width 224 height 26
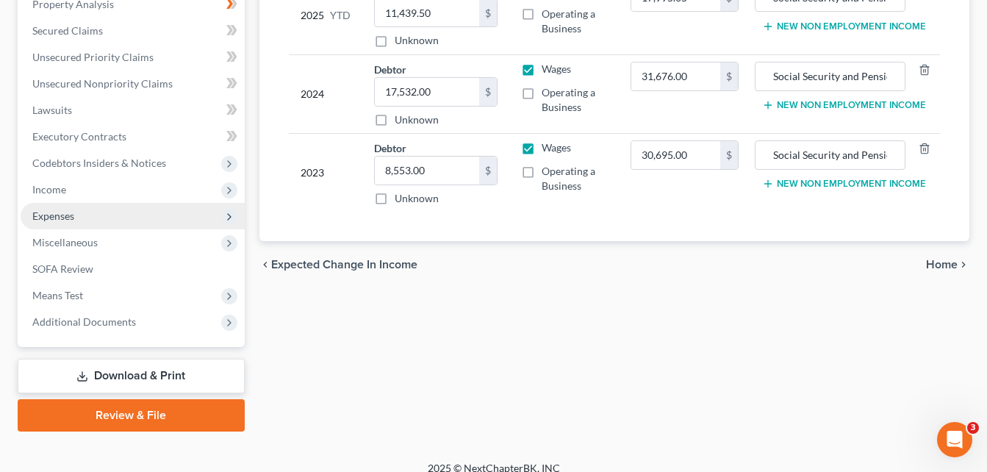
click at [145, 216] on span "Expenses" at bounding box center [133, 216] width 224 height 26
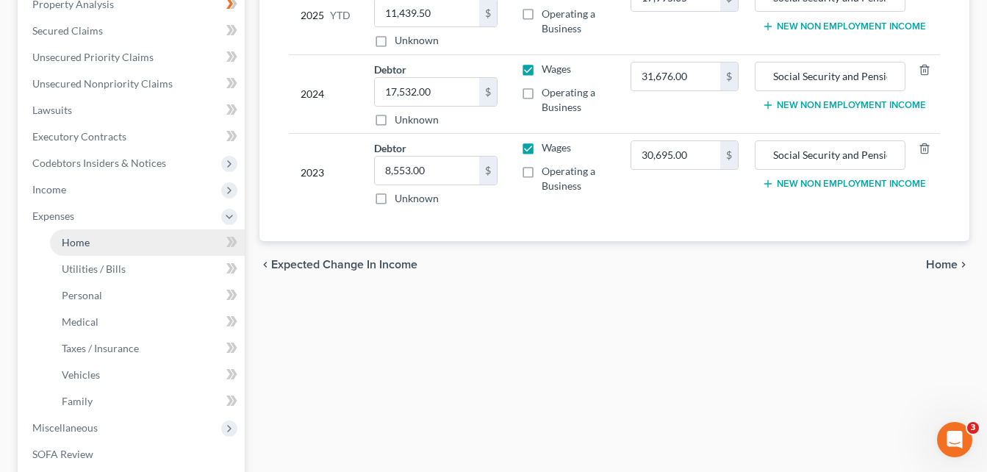
click at [142, 242] on link "Home" at bounding box center [147, 242] width 195 height 26
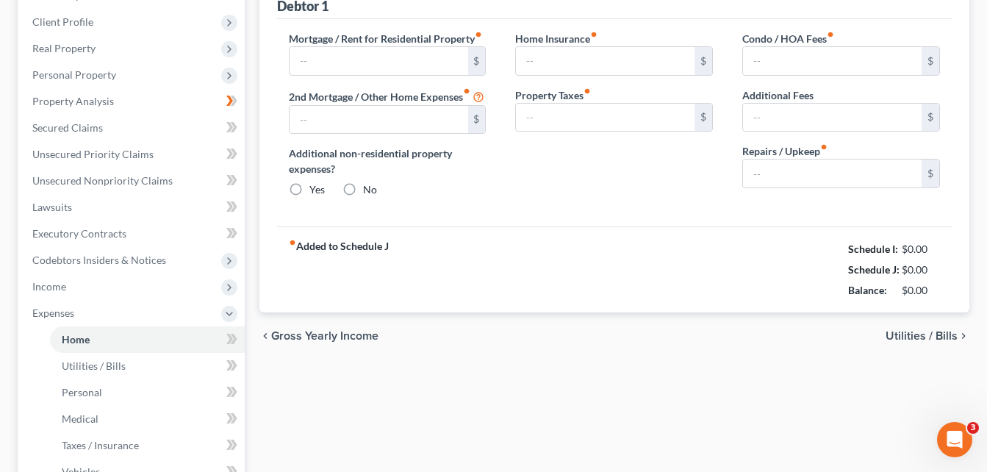
scroll to position [53, 0]
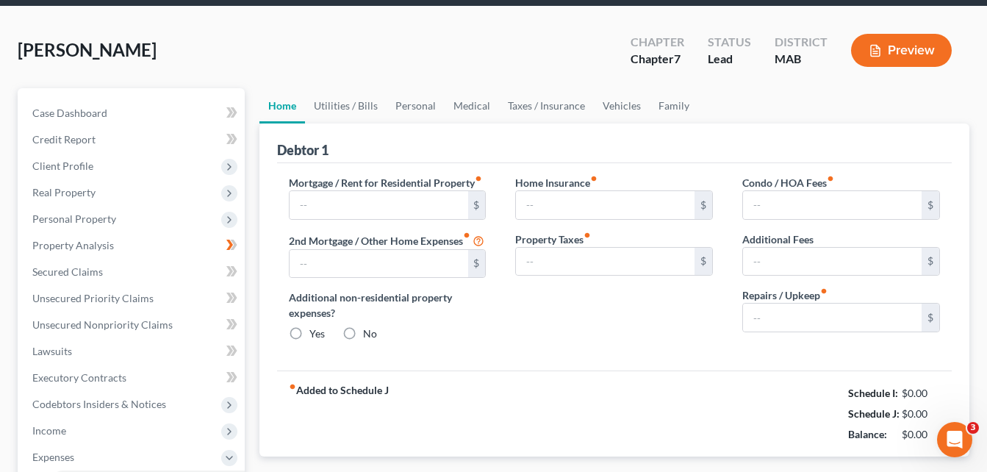
type input "2,550.00"
type input "0.00"
radio input "true"
type input "0.00"
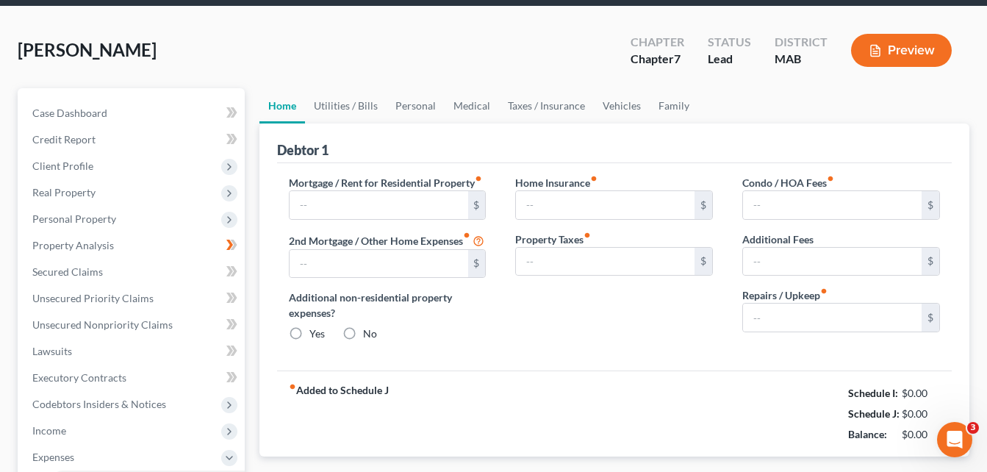
type input "0.00"
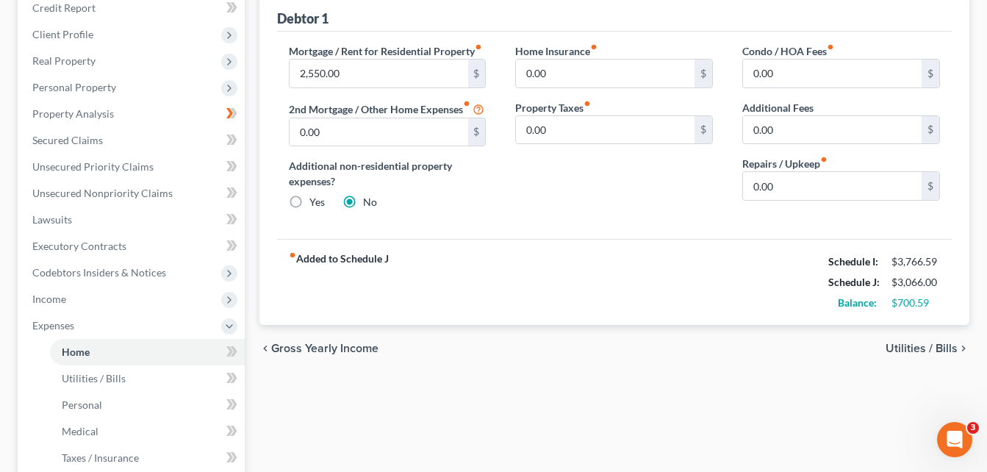
scroll to position [294, 0]
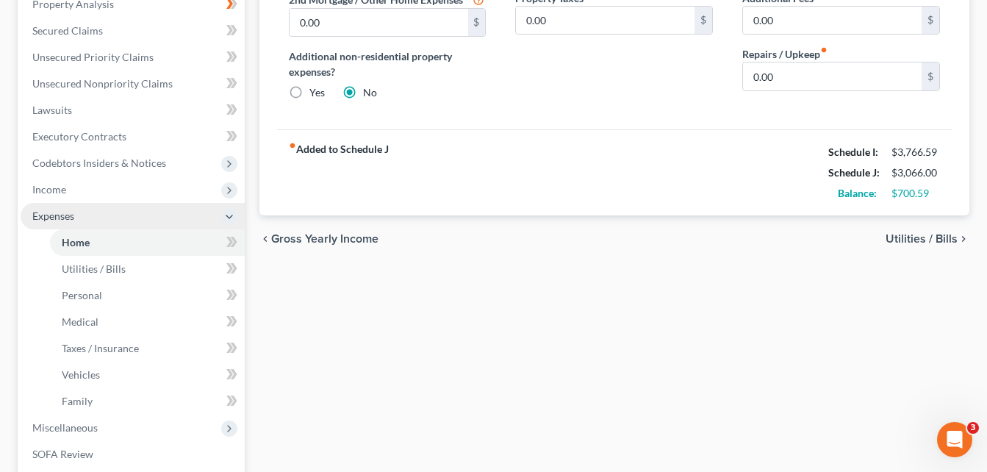
click at [154, 219] on span "Expenses" at bounding box center [133, 216] width 224 height 26
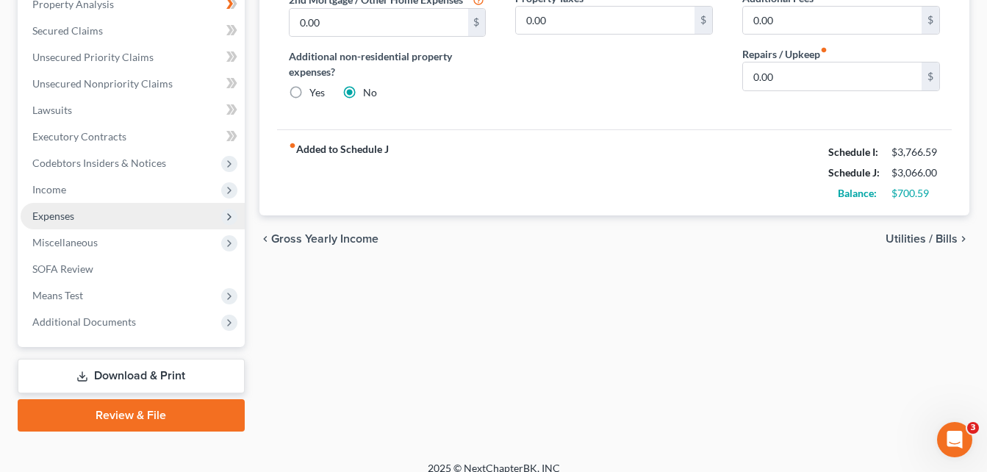
scroll to position [147, 0]
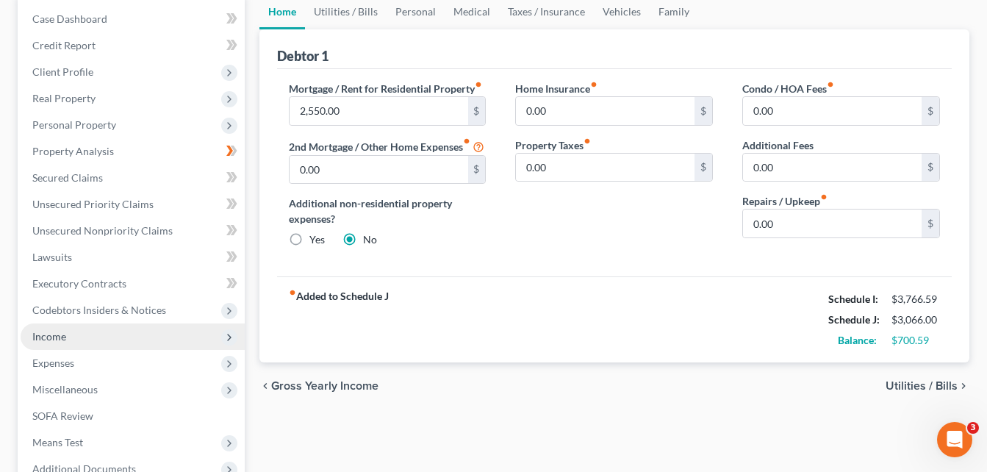
click at [143, 344] on span "Income" at bounding box center [133, 336] width 224 height 26
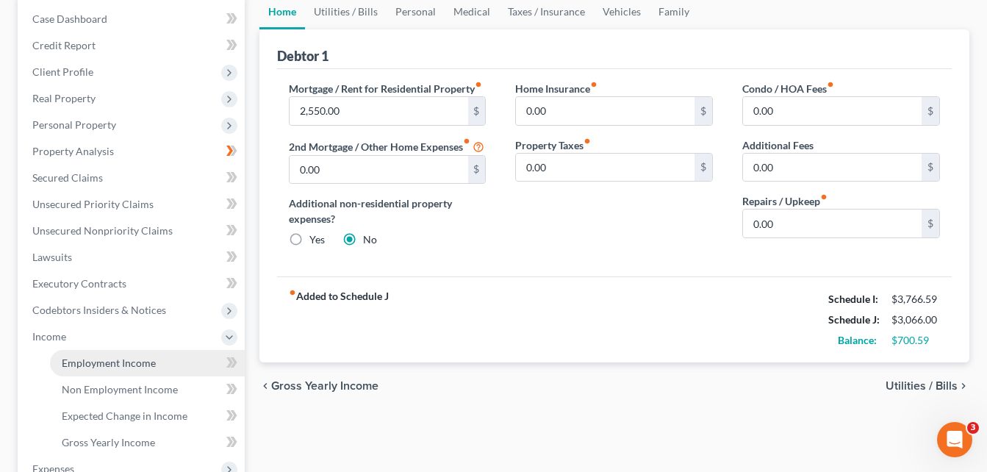
click at [155, 367] on link "Employment Income" at bounding box center [147, 363] width 195 height 26
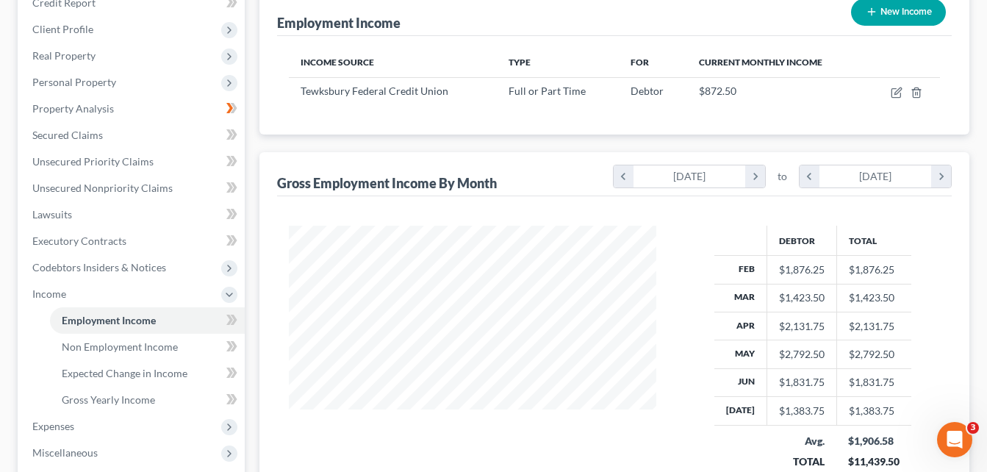
scroll to position [294, 0]
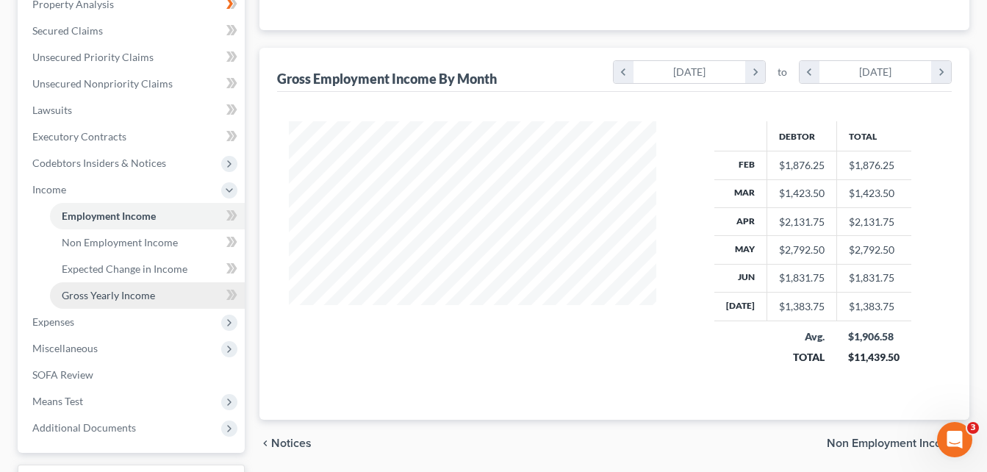
click at [111, 294] on span "Gross Yearly Income" at bounding box center [108, 295] width 93 height 12
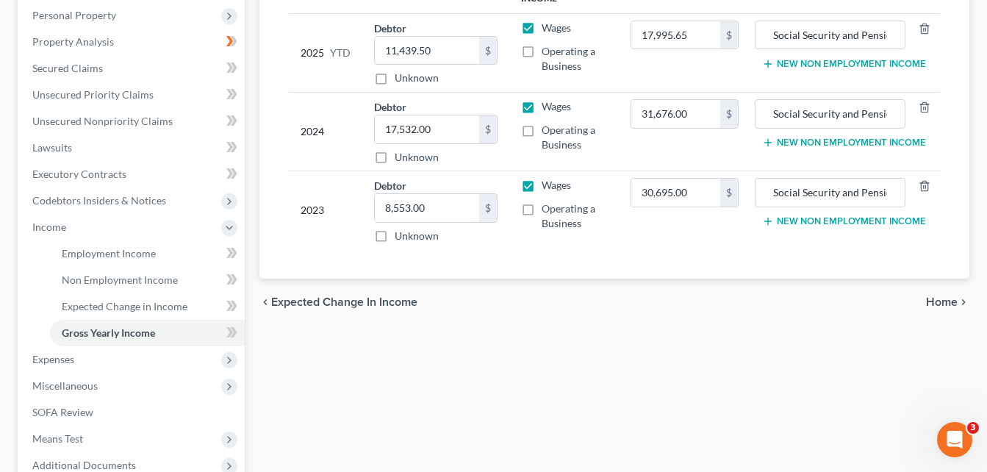
scroll to position [121, 0]
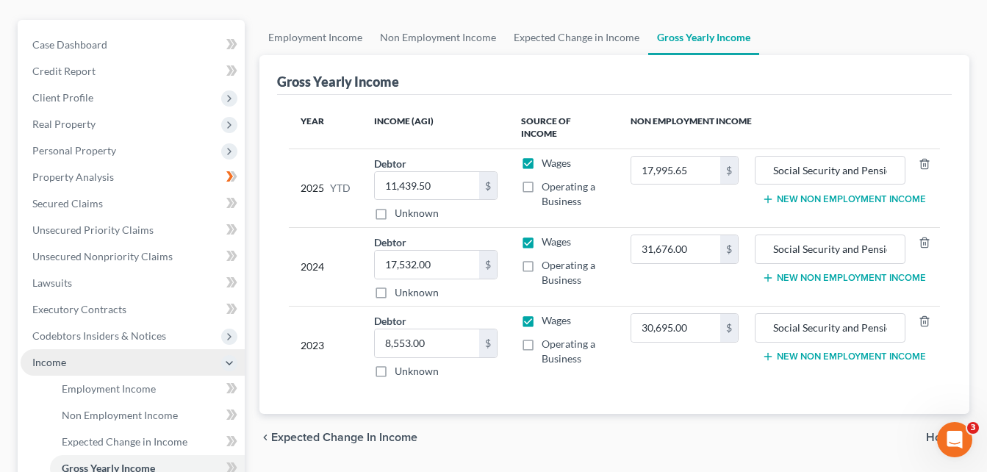
click at [169, 359] on span "Income" at bounding box center [133, 362] width 224 height 26
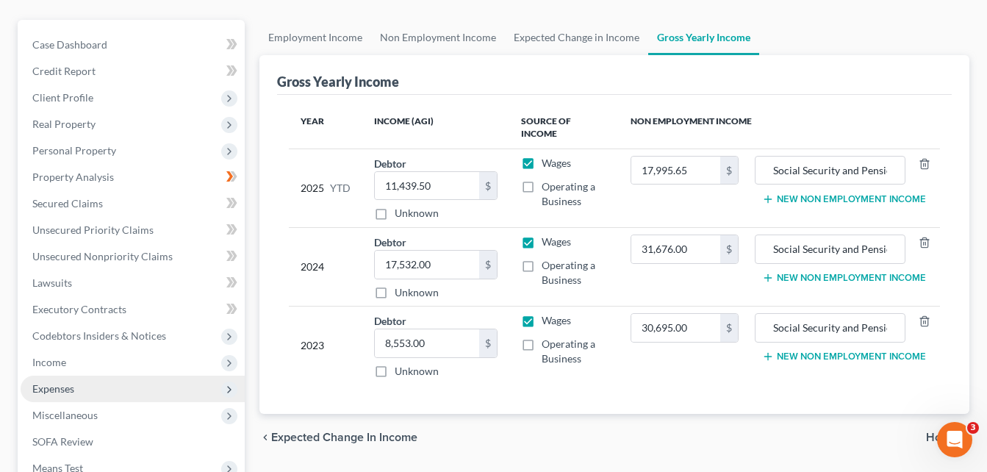
click at [130, 387] on span "Expenses" at bounding box center [133, 389] width 224 height 26
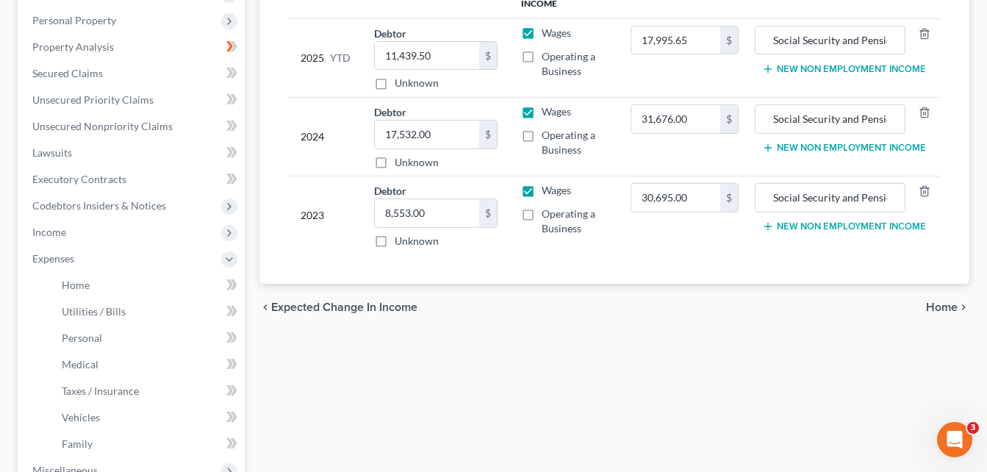
scroll to position [268, 0]
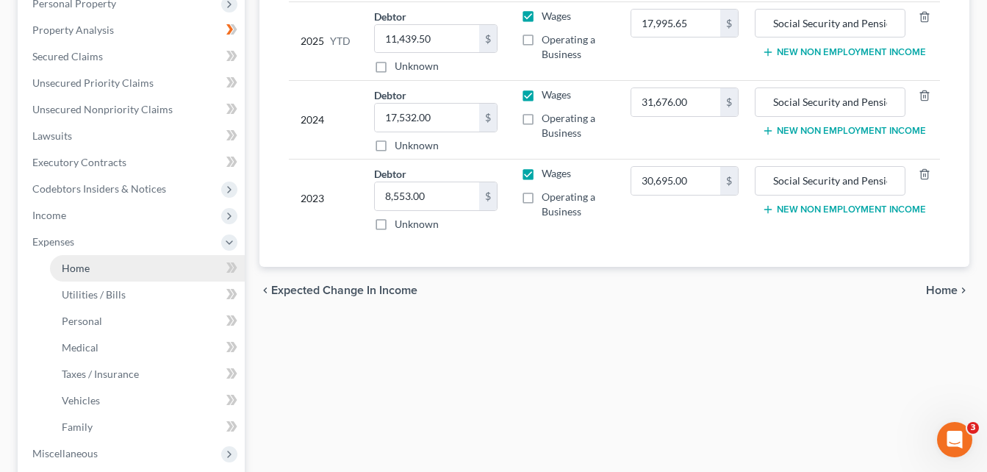
click at [117, 270] on link "Home" at bounding box center [147, 268] width 195 height 26
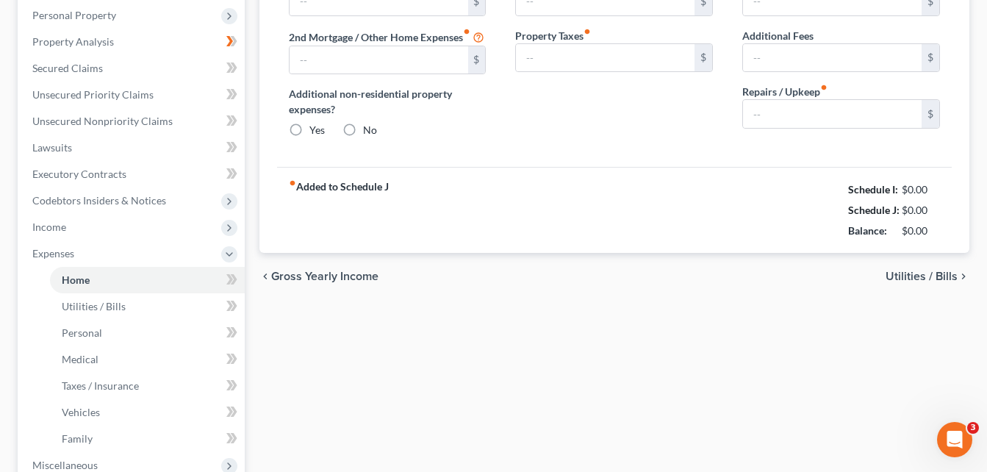
scroll to position [28, 0]
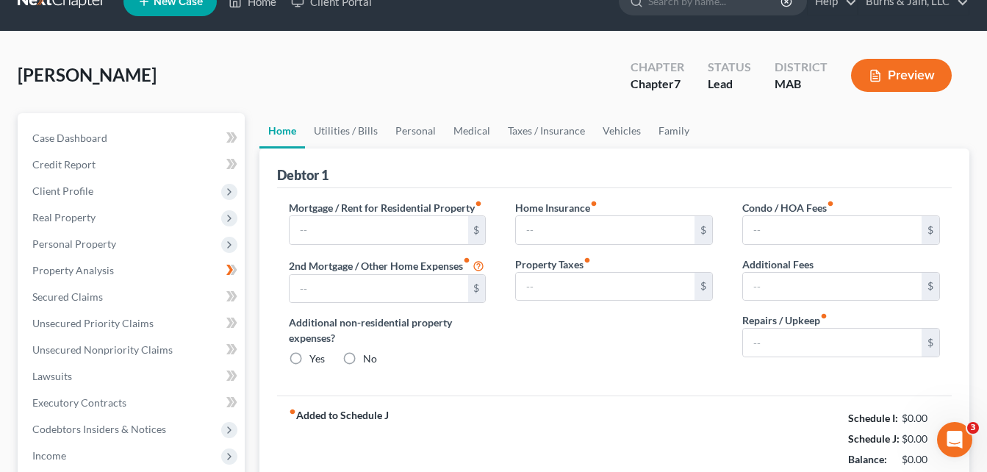
type input "2,550.00"
type input "0.00"
radio input "true"
type input "0.00"
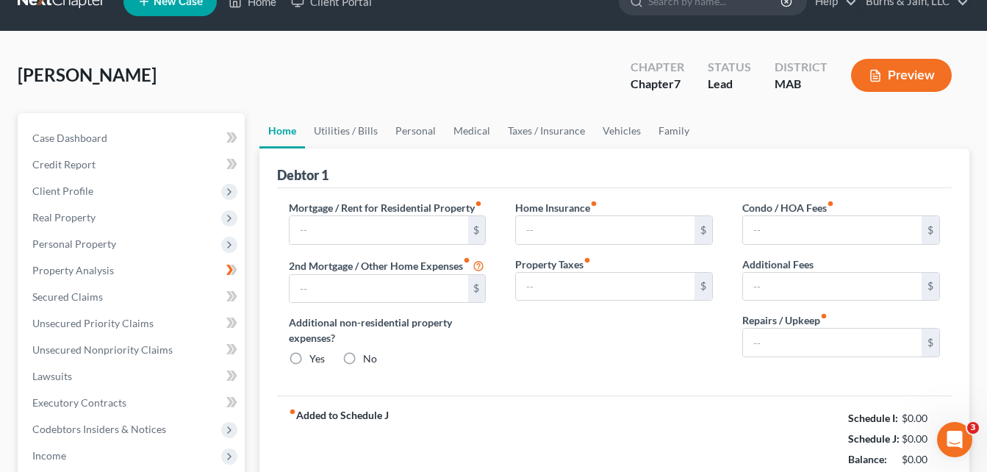
type input "0.00"
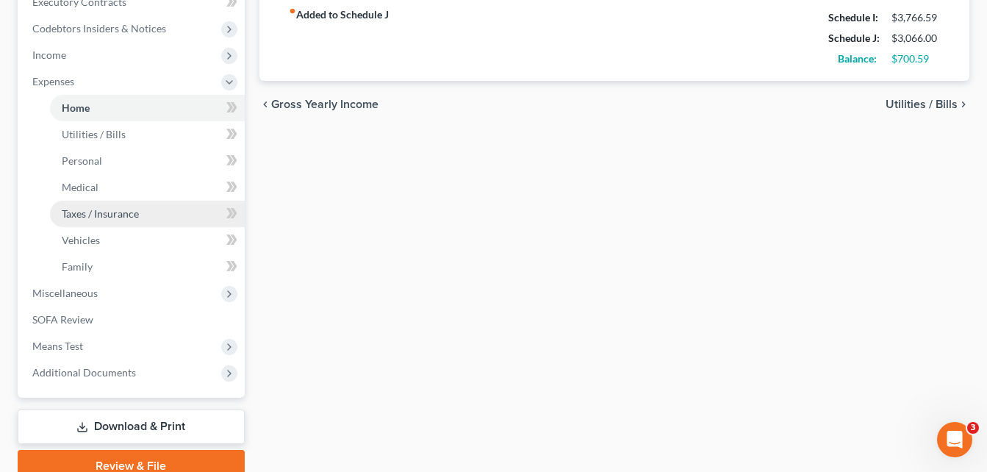
scroll to position [441, 0]
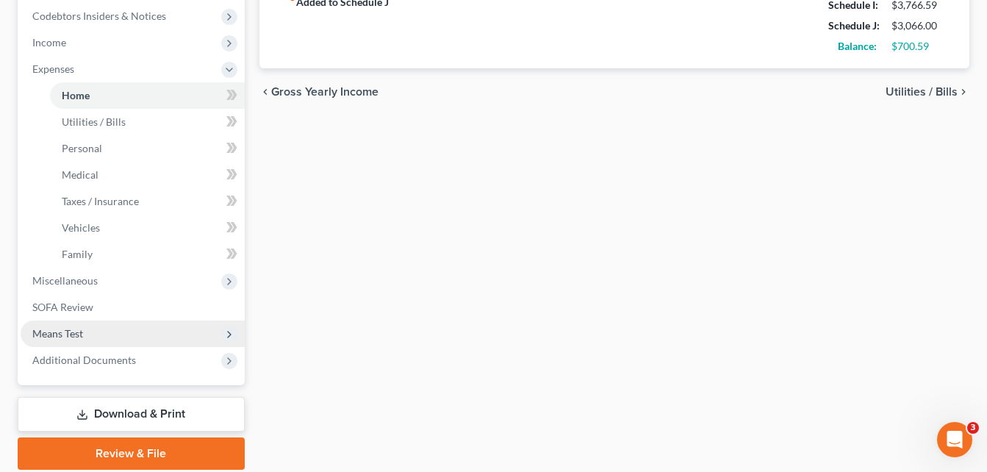
click at [143, 337] on span "Means Test" at bounding box center [133, 333] width 224 height 26
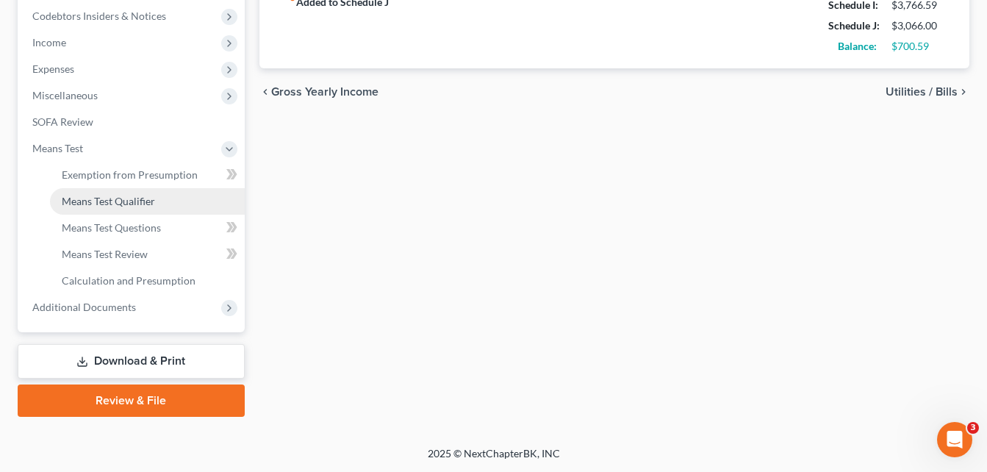
click at [134, 204] on span "Means Test Qualifier" at bounding box center [108, 201] width 93 height 12
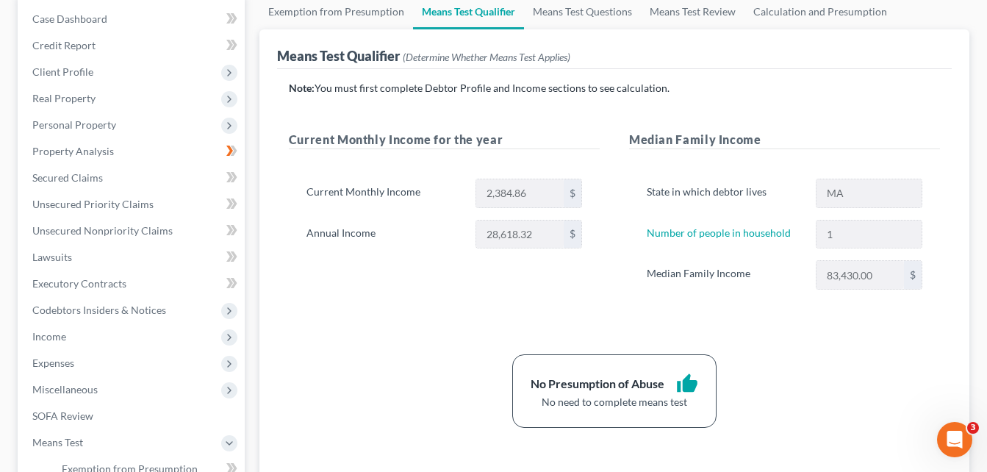
scroll to position [294, 0]
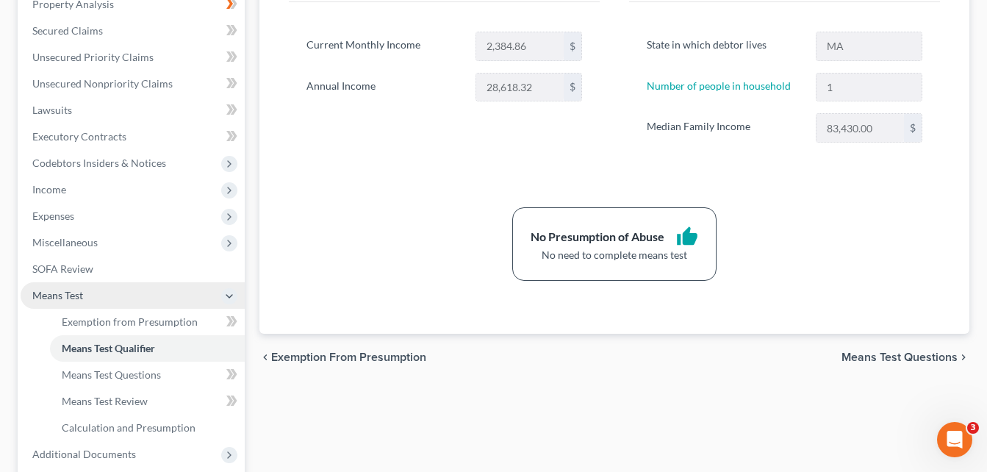
click at [188, 298] on span "Means Test" at bounding box center [133, 295] width 224 height 26
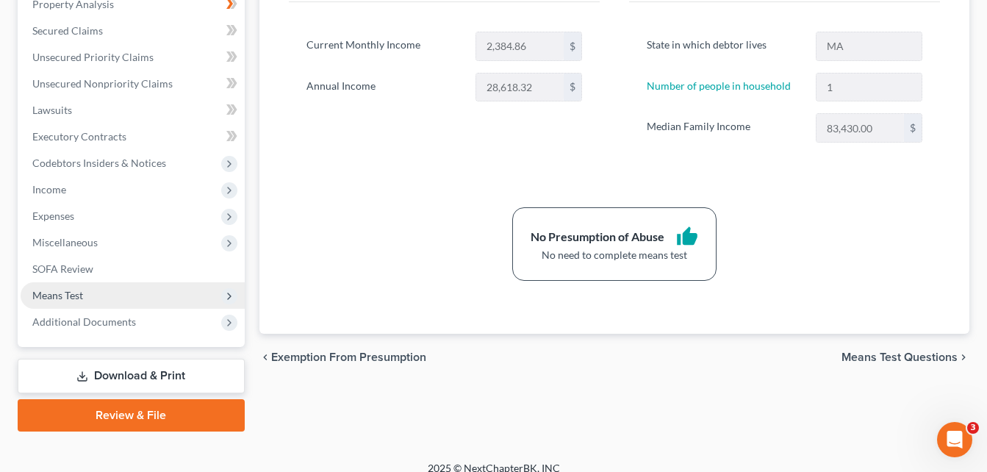
click at [144, 298] on span "Means Test" at bounding box center [133, 295] width 224 height 26
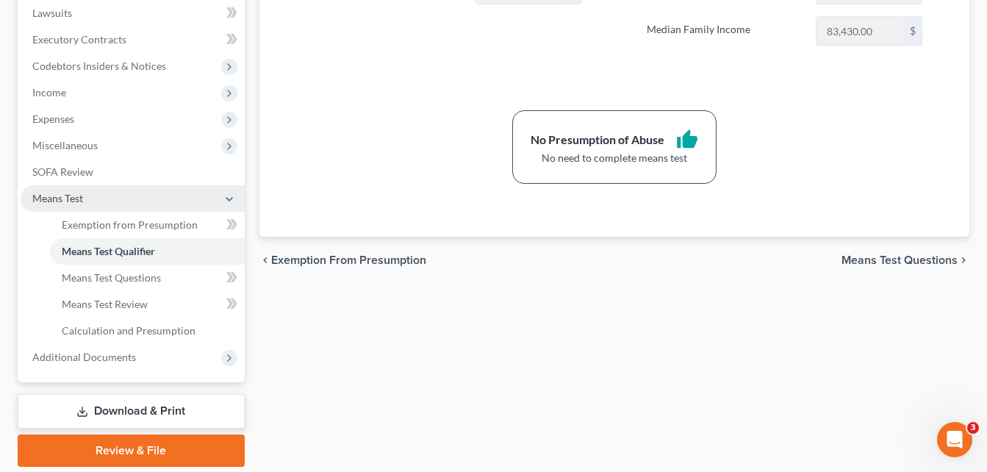
scroll to position [441, 0]
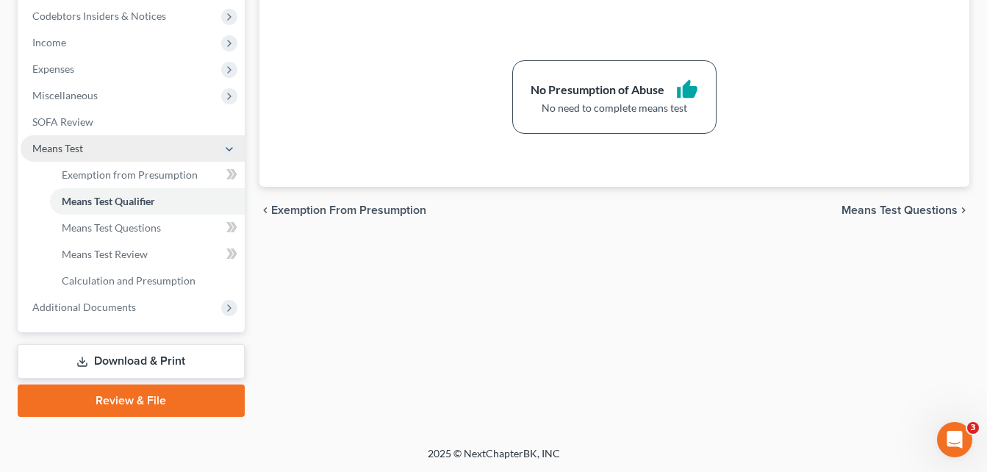
click at [151, 157] on span "Means Test" at bounding box center [133, 148] width 224 height 26
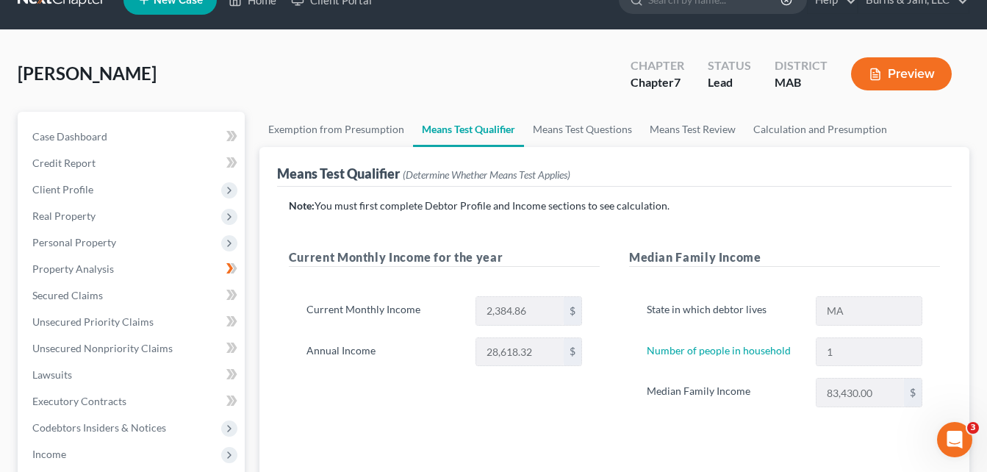
scroll to position [15, 0]
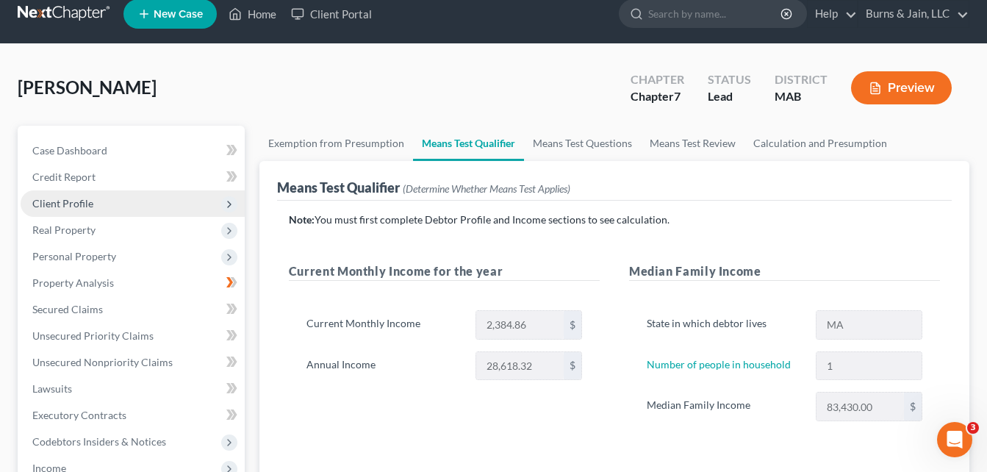
click at [114, 199] on span "Client Profile" at bounding box center [133, 203] width 224 height 26
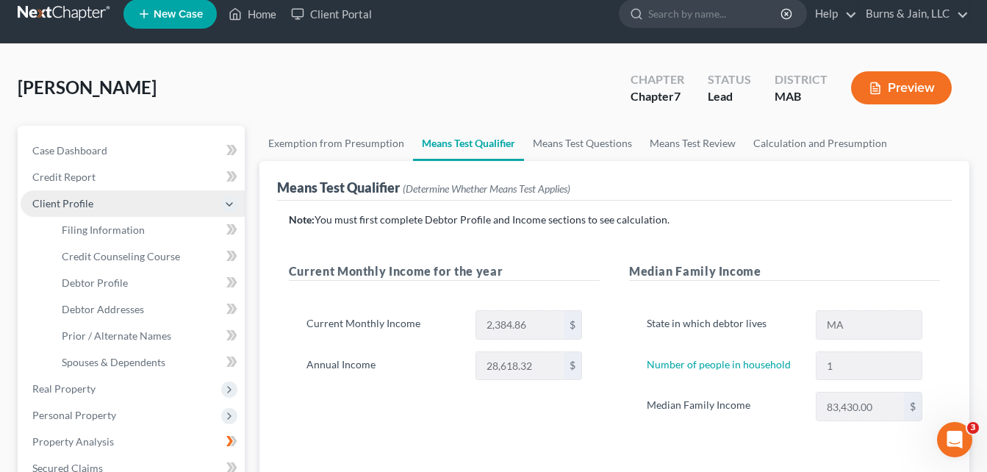
click at [120, 200] on span "Client Profile" at bounding box center [133, 203] width 224 height 26
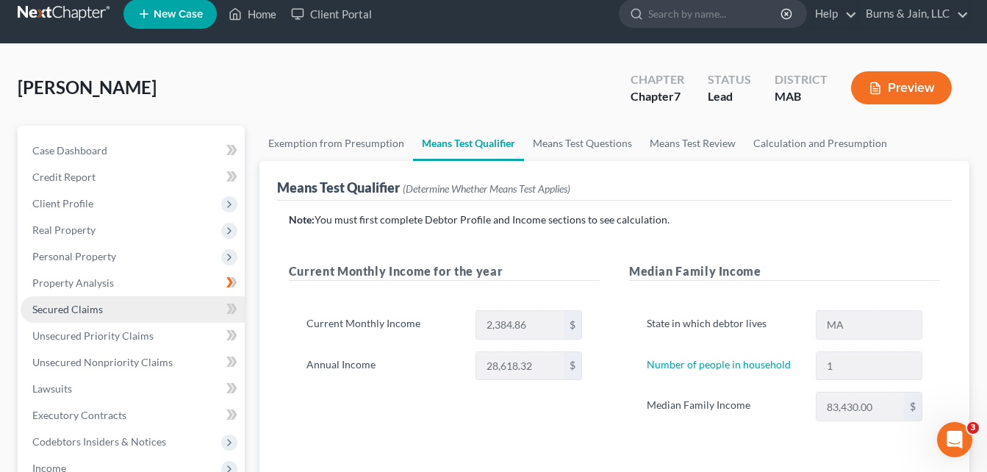
scroll to position [162, 0]
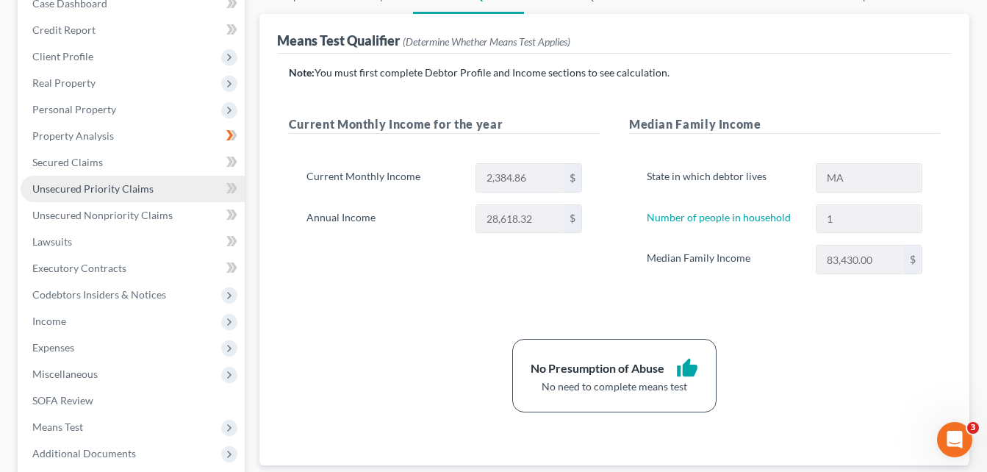
click at [138, 190] on span "Unsecured Priority Claims" at bounding box center [92, 188] width 121 height 12
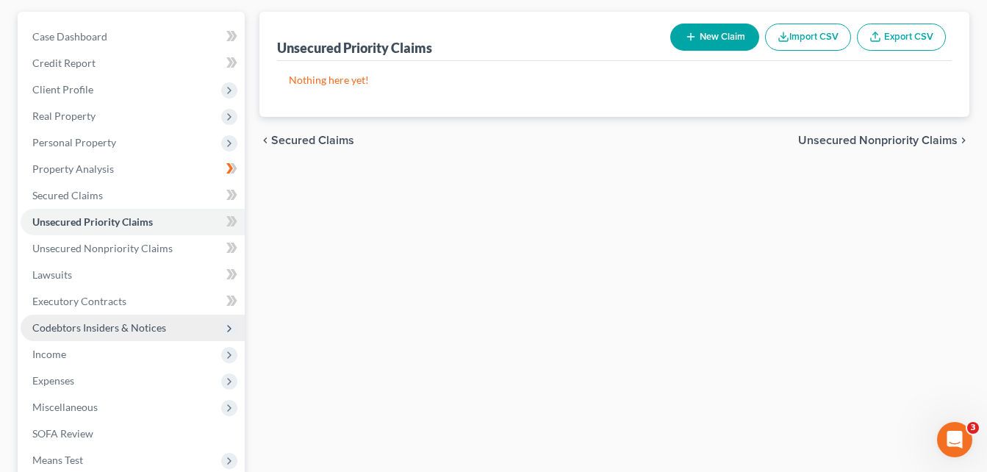
scroll to position [147, 0]
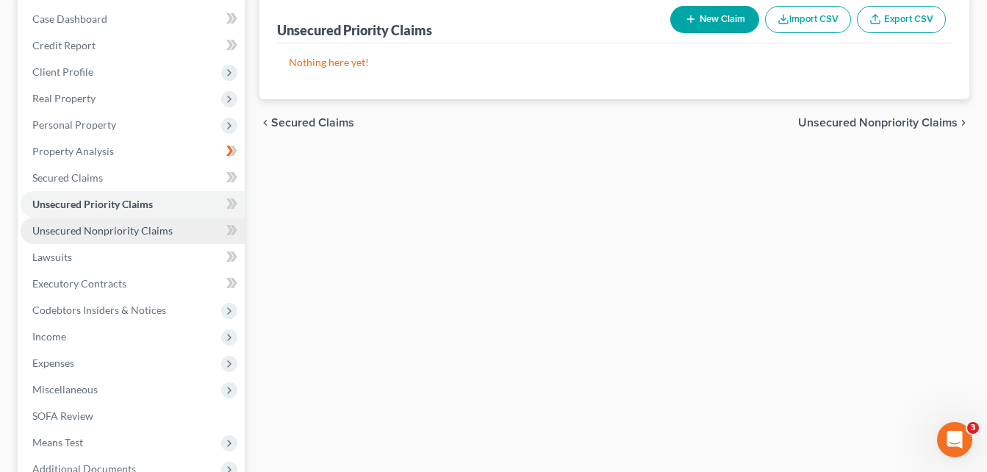
click at [146, 229] on span "Unsecured Nonpriority Claims" at bounding box center [102, 230] width 140 height 12
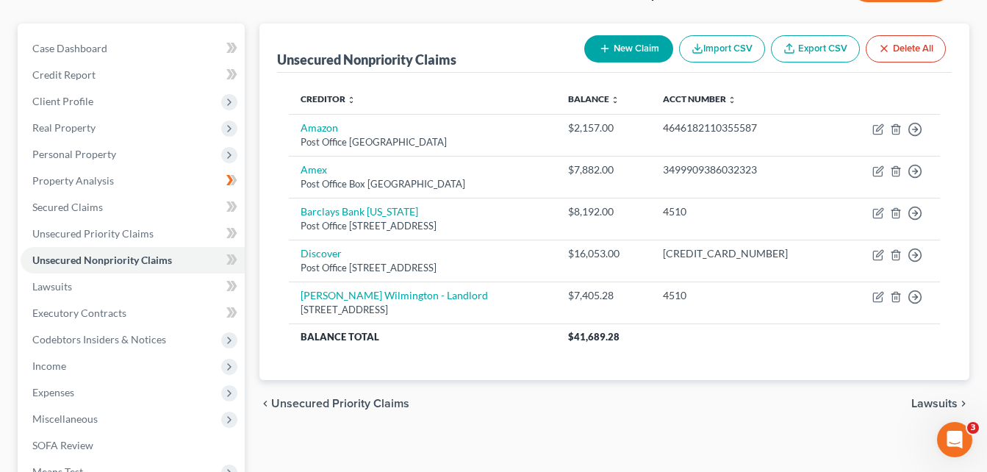
scroll to position [147, 0]
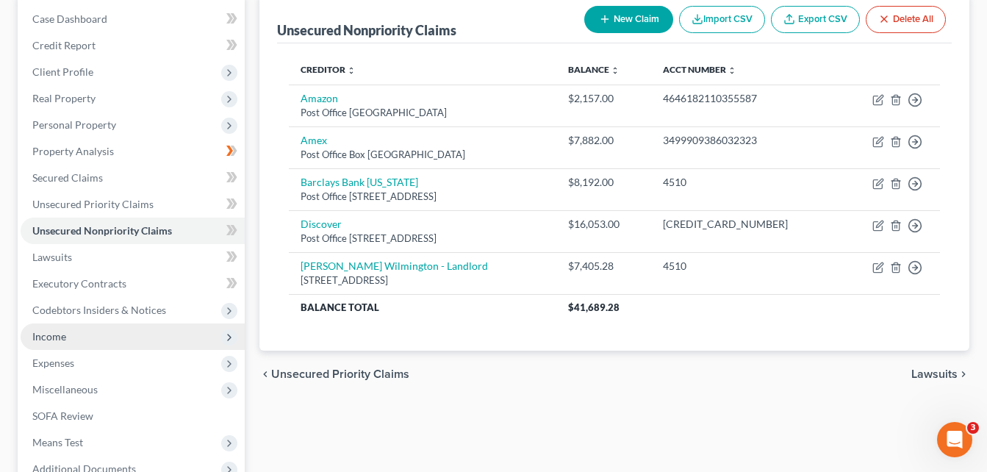
click at [113, 328] on span "Income" at bounding box center [133, 336] width 224 height 26
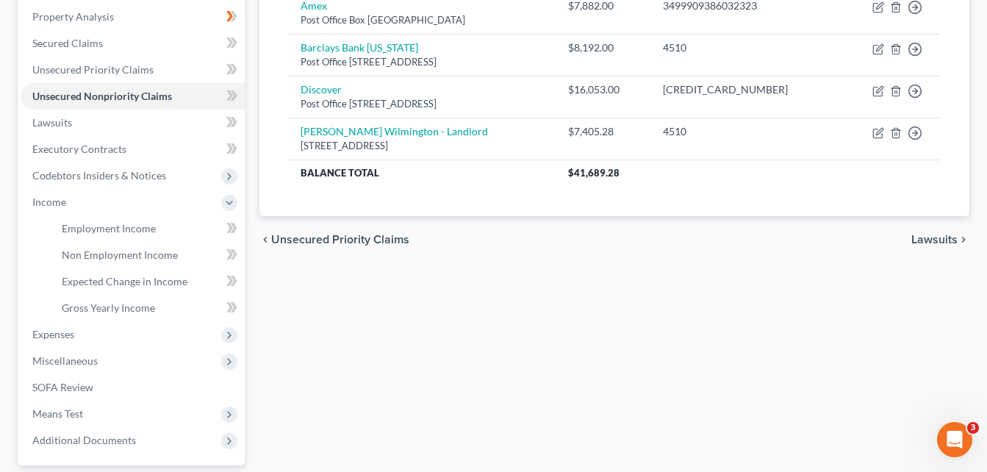
scroll to position [294, 0]
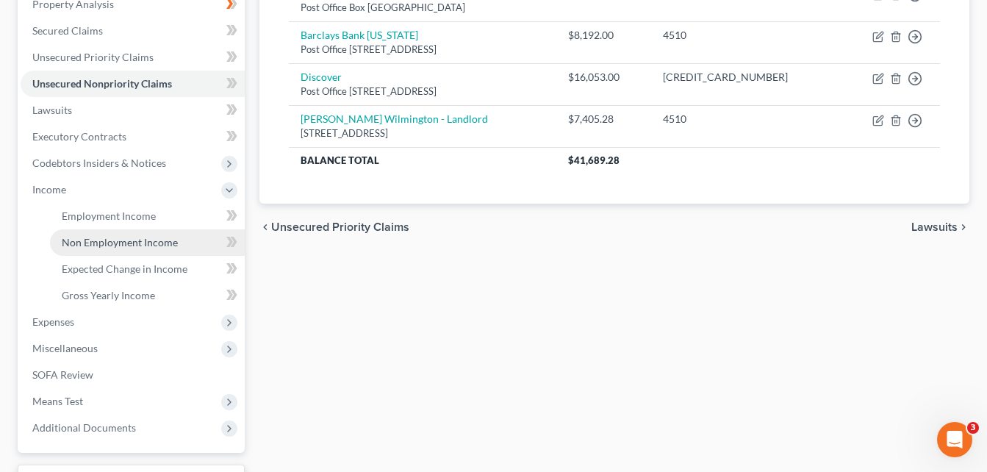
click at [140, 237] on span "Non Employment Income" at bounding box center [120, 242] width 116 height 12
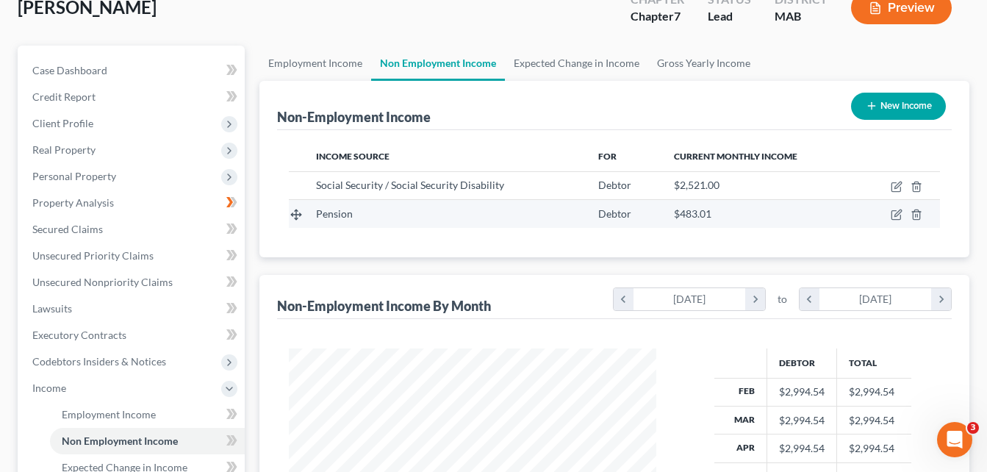
scroll to position [147, 0]
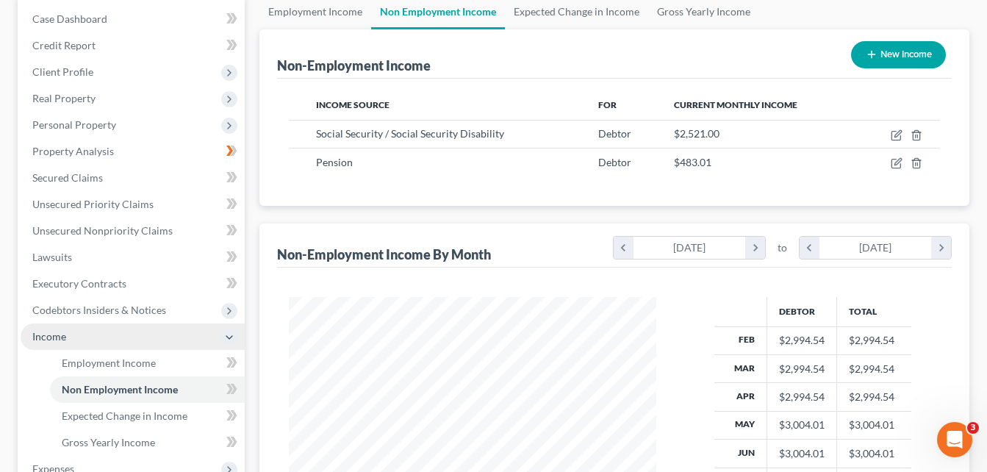
click at [123, 335] on span "Income" at bounding box center [133, 336] width 224 height 26
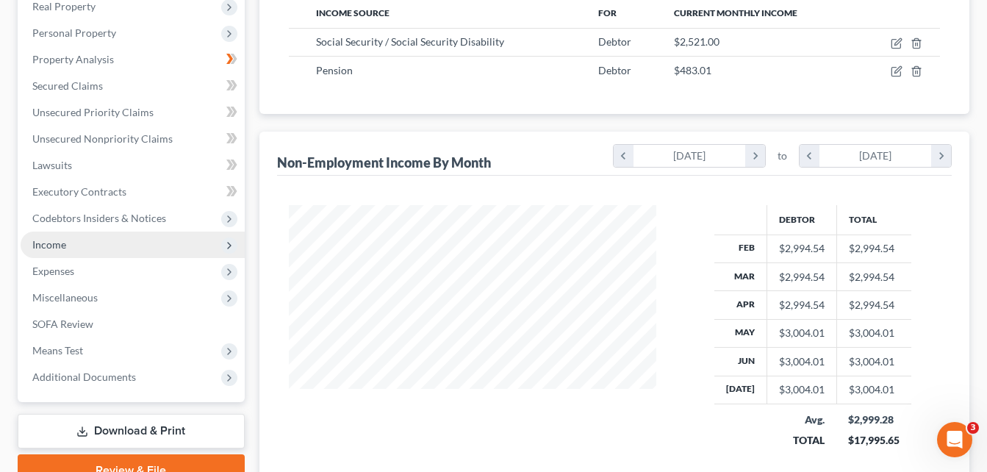
scroll to position [294, 0]
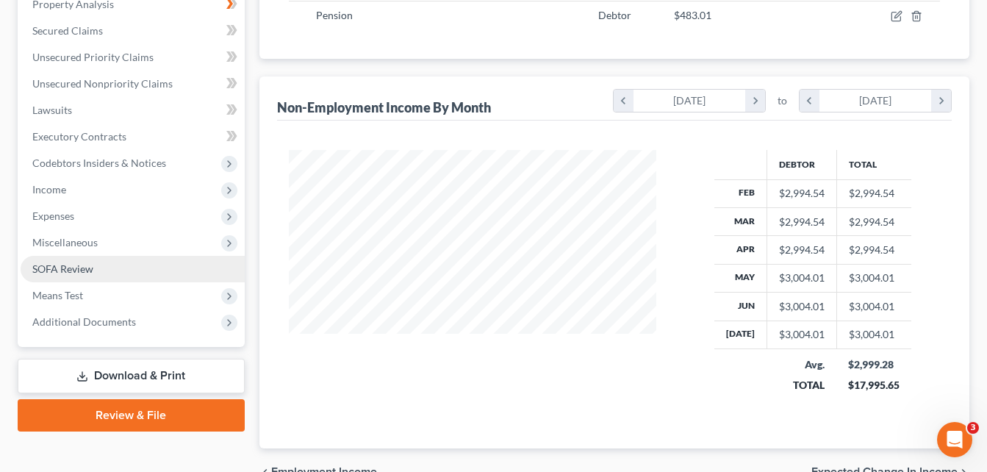
click at [126, 272] on link "SOFA Review" at bounding box center [133, 269] width 224 height 26
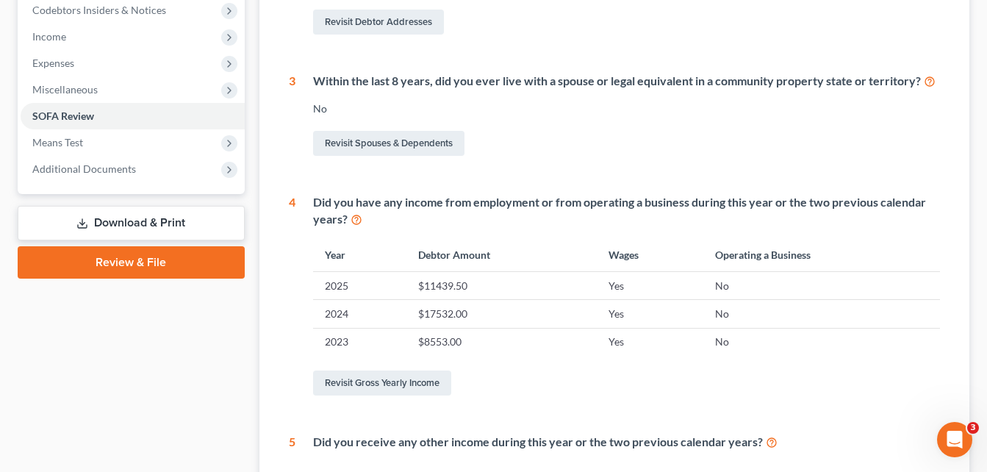
scroll to position [311, 0]
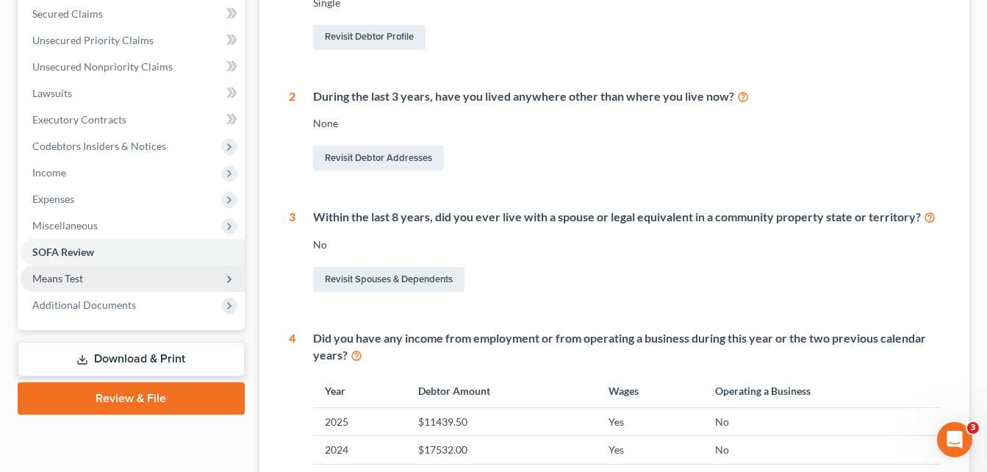
click at [114, 278] on span "Means Test" at bounding box center [133, 278] width 224 height 26
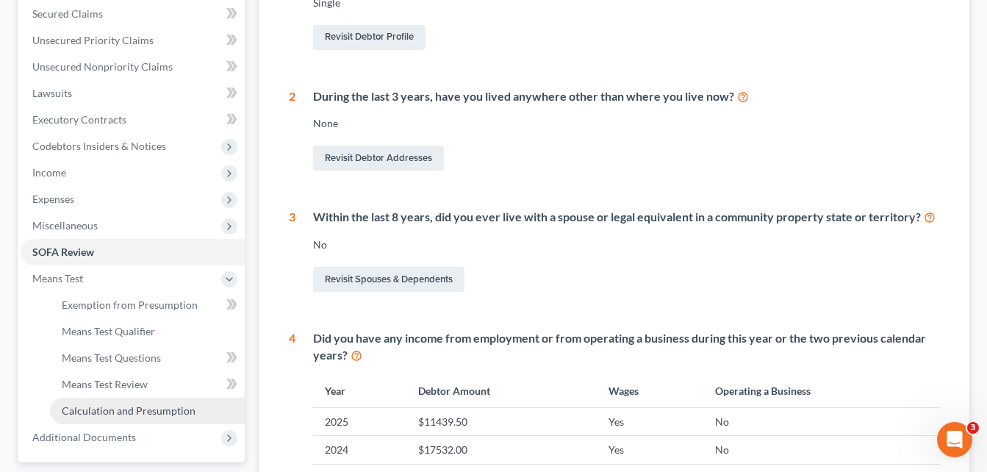
click at [121, 414] on span "Calculation and Presumption" at bounding box center [129, 410] width 134 height 12
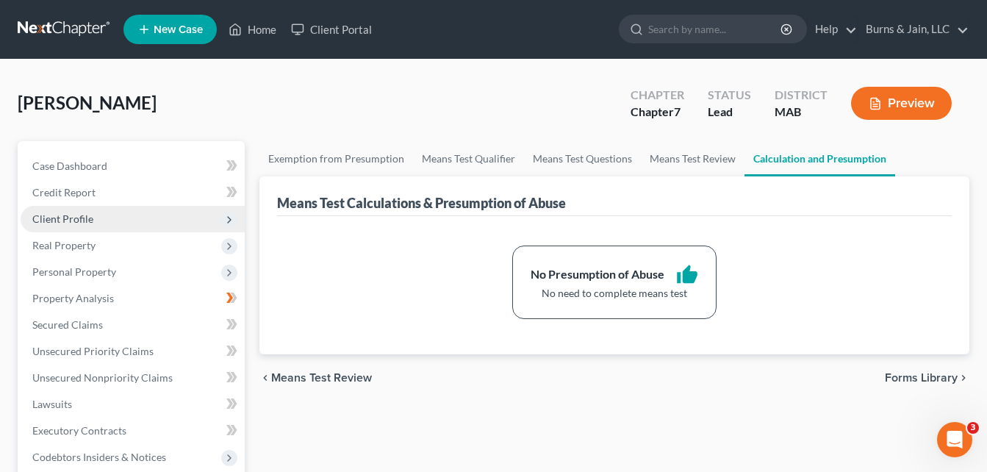
click at [132, 212] on span "Client Profile" at bounding box center [133, 219] width 224 height 26
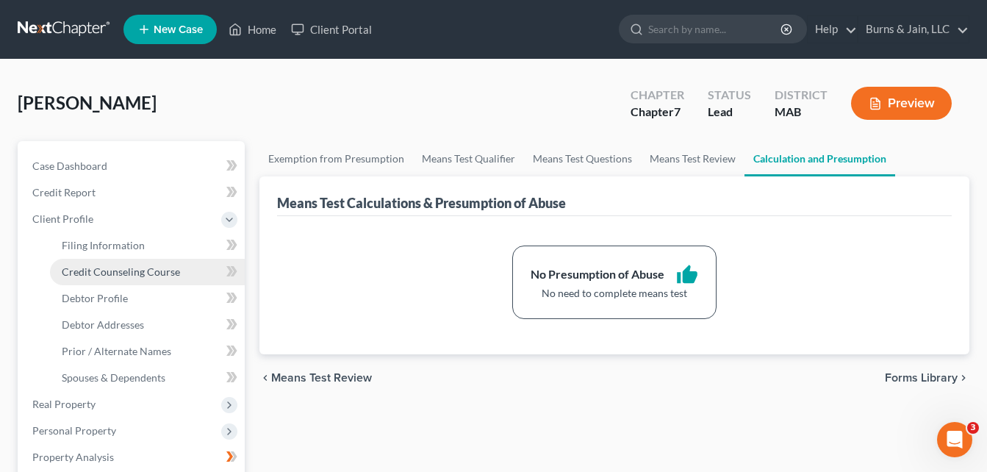
click at [141, 259] on link "Credit Counseling Course" at bounding box center [147, 272] width 195 height 26
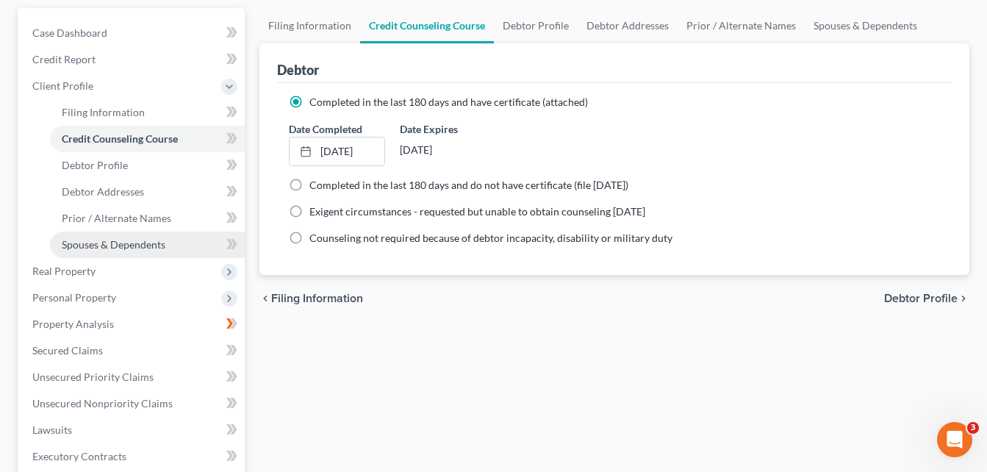
scroll to position [147, 0]
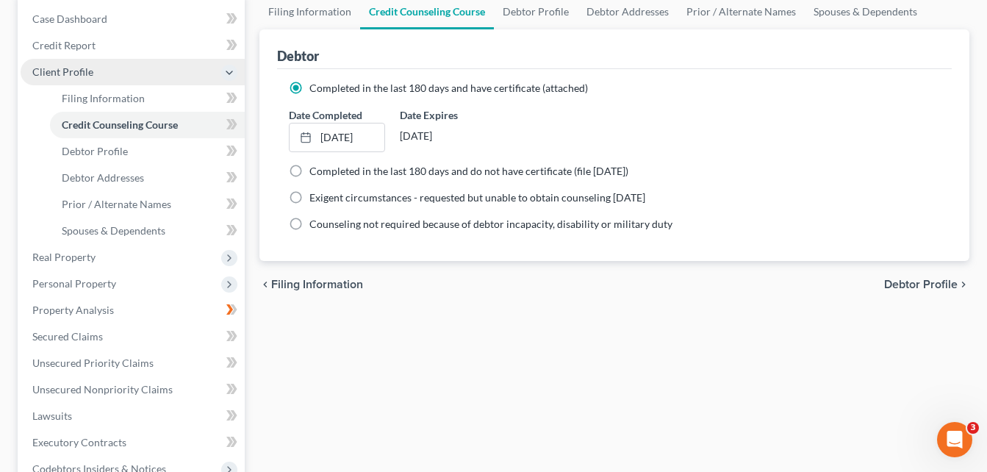
click at [231, 71] on icon at bounding box center [229, 73] width 12 height 12
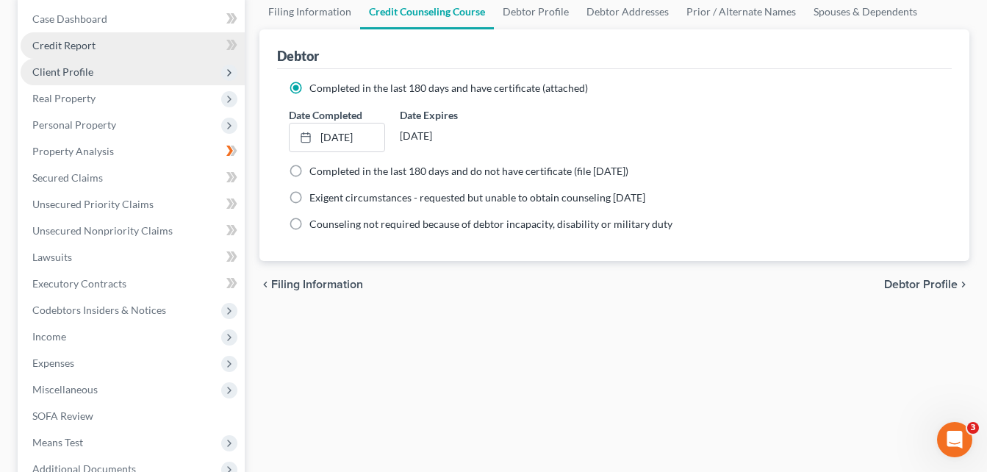
click at [196, 48] on link "Credit Report" at bounding box center [133, 45] width 224 height 26
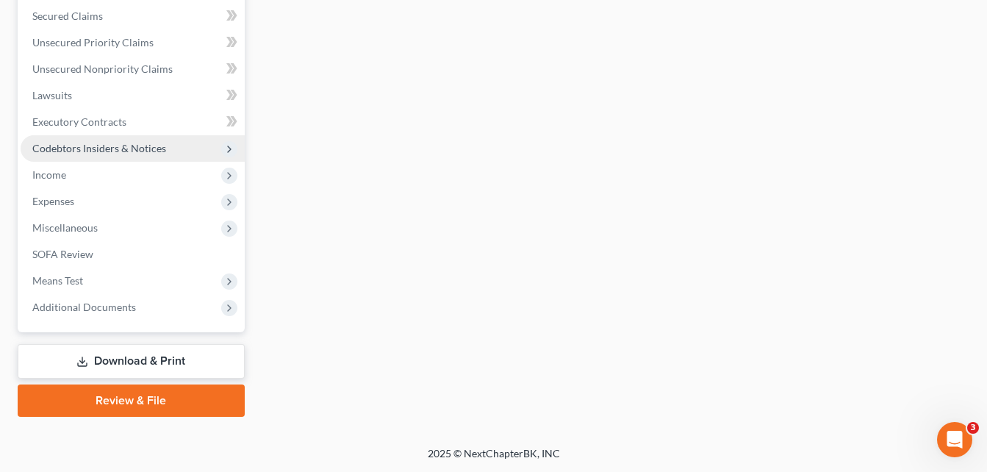
scroll to position [309, 0]
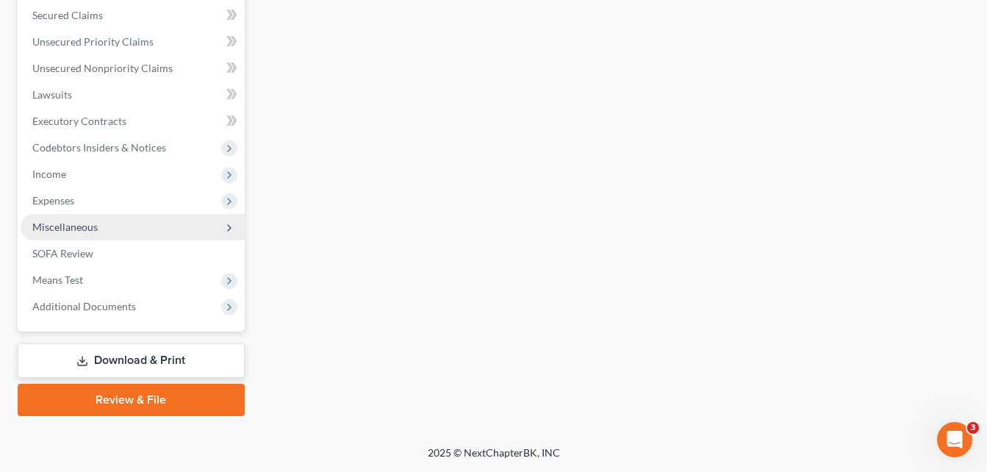
click at [190, 228] on span "Miscellaneous" at bounding box center [133, 227] width 224 height 26
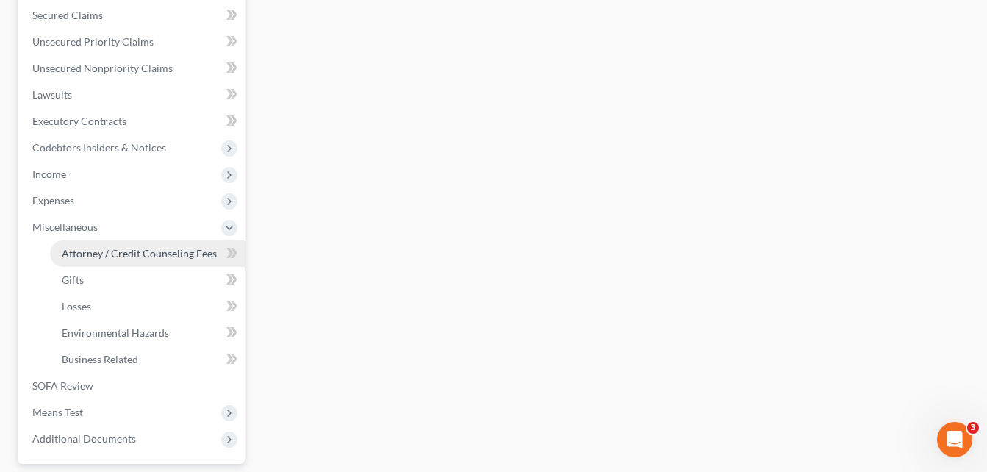
click at [154, 250] on span "Attorney / Credit Counseling Fees" at bounding box center [139, 253] width 155 height 12
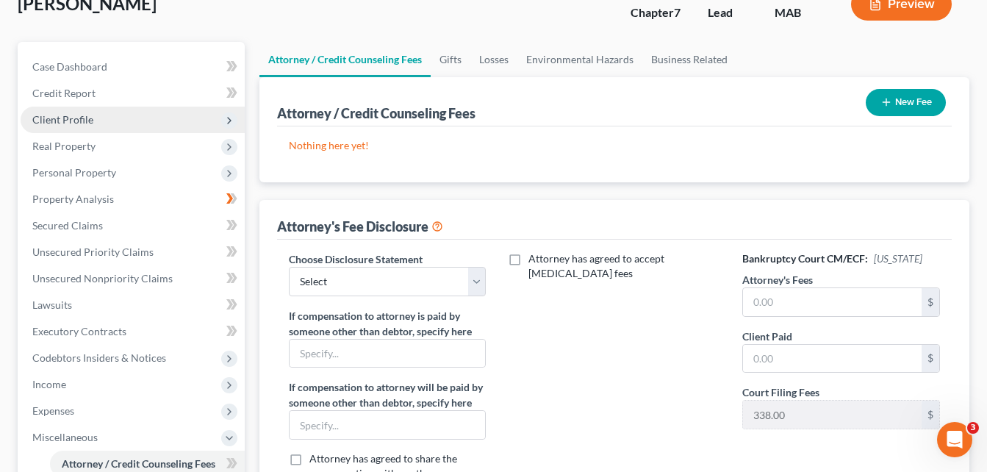
scroll to position [147, 0]
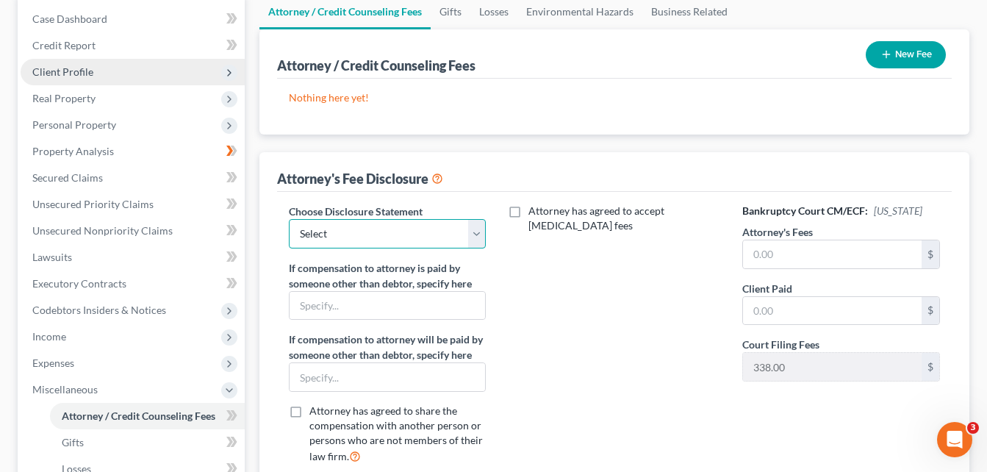
click at [479, 240] on select "Select Disclosure" at bounding box center [388, 233] width 198 height 29
click at [479, 231] on select "Select Disclosure" at bounding box center [388, 233] width 198 height 29
click at [803, 256] on input "text" at bounding box center [832, 254] width 179 height 28
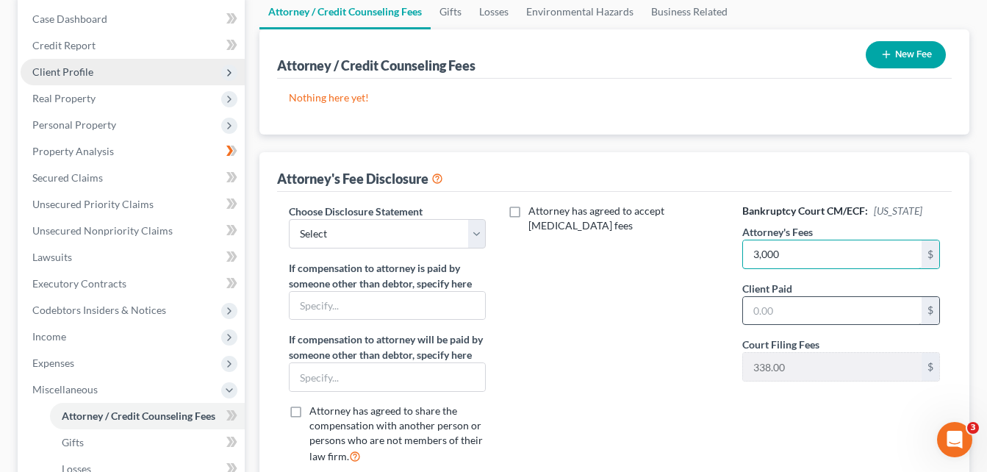
type input "3,000"
click at [822, 313] on input "text" at bounding box center [832, 311] width 179 height 28
type input "3,000"
click at [639, 278] on div "Attorney has agreed to accept retainer fees" at bounding box center [613, 340] width 227 height 273
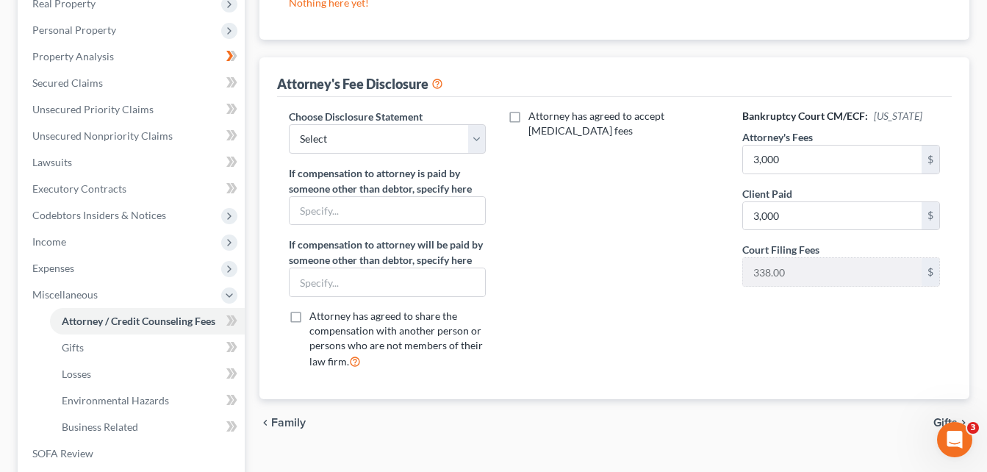
scroll to position [294, 0]
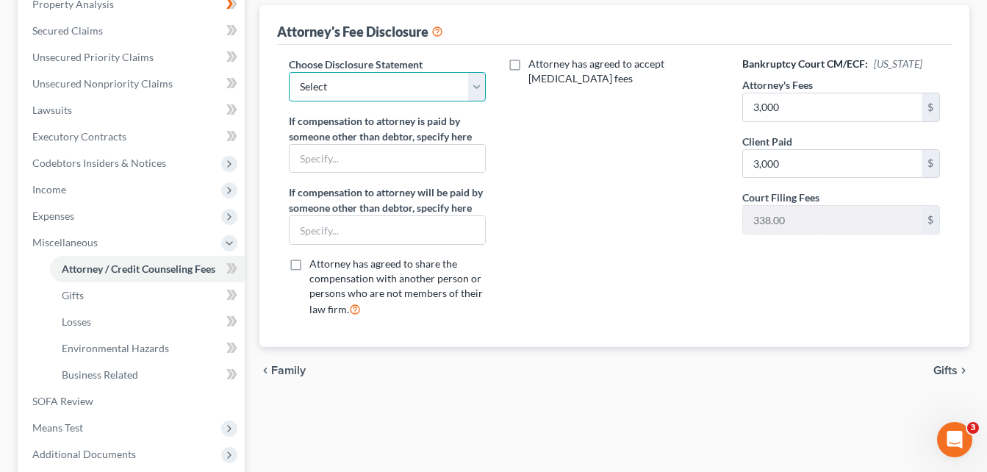
click at [473, 83] on select "Select Disclosure" at bounding box center [388, 86] width 198 height 29
select select "0"
click at [289, 72] on select "Select Disclosure" at bounding box center [388, 86] width 198 height 29
click at [473, 85] on select "Select Disclosure" at bounding box center [388, 86] width 198 height 29
click at [563, 123] on div "Attorney has agreed to accept retainer fees" at bounding box center [613, 193] width 227 height 273
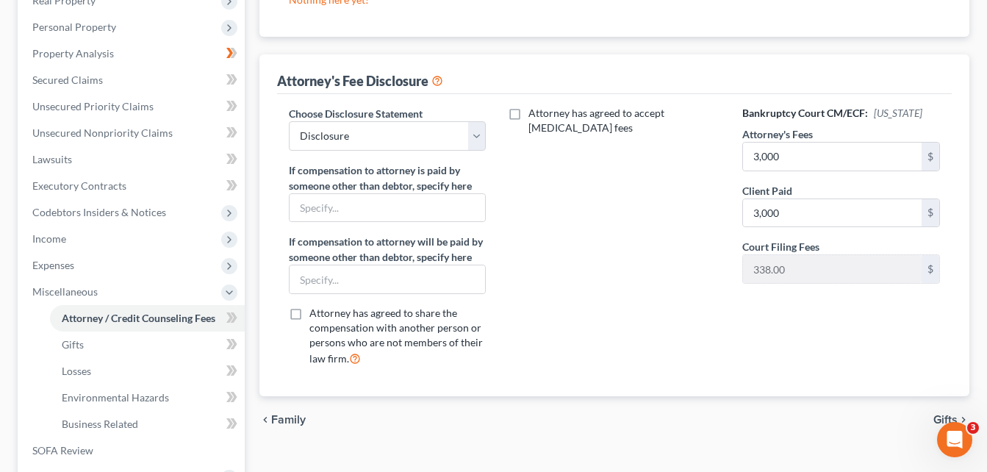
scroll to position [295, 0]
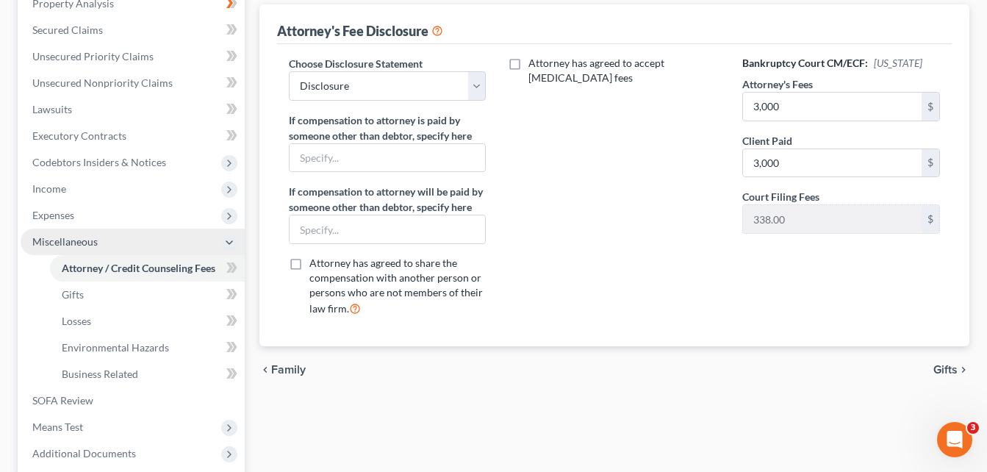
click at [231, 240] on icon at bounding box center [229, 243] width 12 height 12
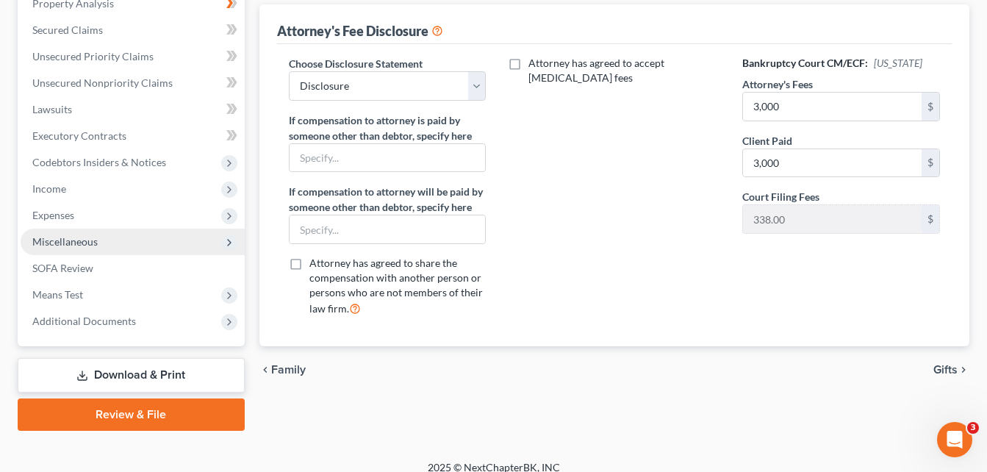
click at [137, 370] on link "Download & Print" at bounding box center [131, 375] width 227 height 35
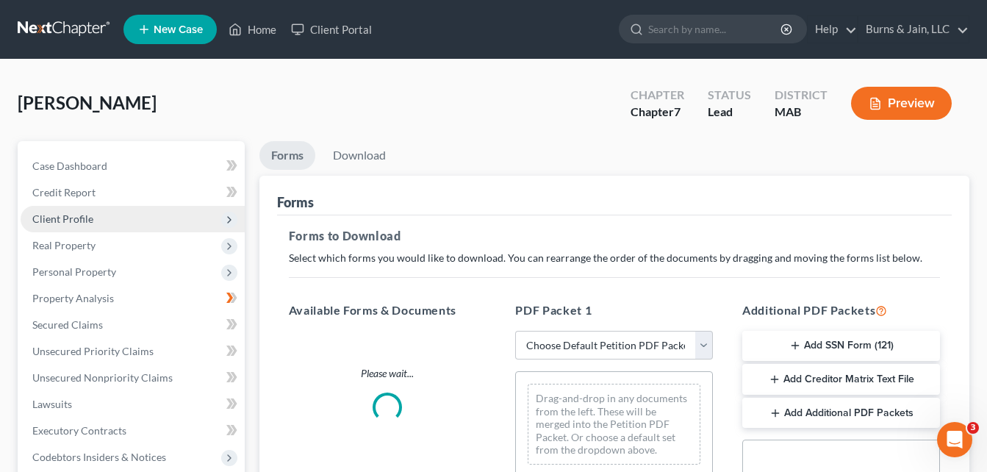
scroll to position [147, 0]
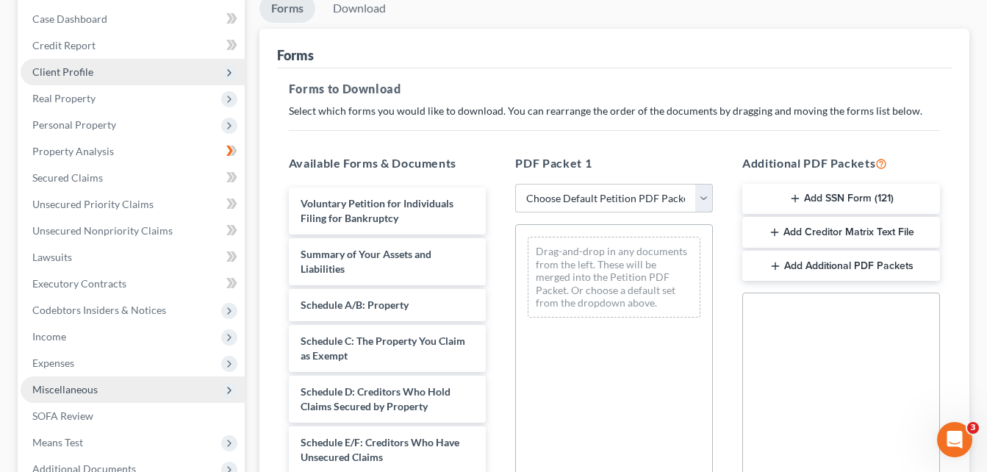
click at [699, 198] on select "Choose Default Petition PDF Packet Complete Bankruptcy Petition (all forms and …" at bounding box center [614, 198] width 198 height 29
select select "0"
click at [515, 184] on select "Choose Default Petition PDF Packet Complete Bankruptcy Petition (all forms and …" at bounding box center [614, 198] width 198 height 29
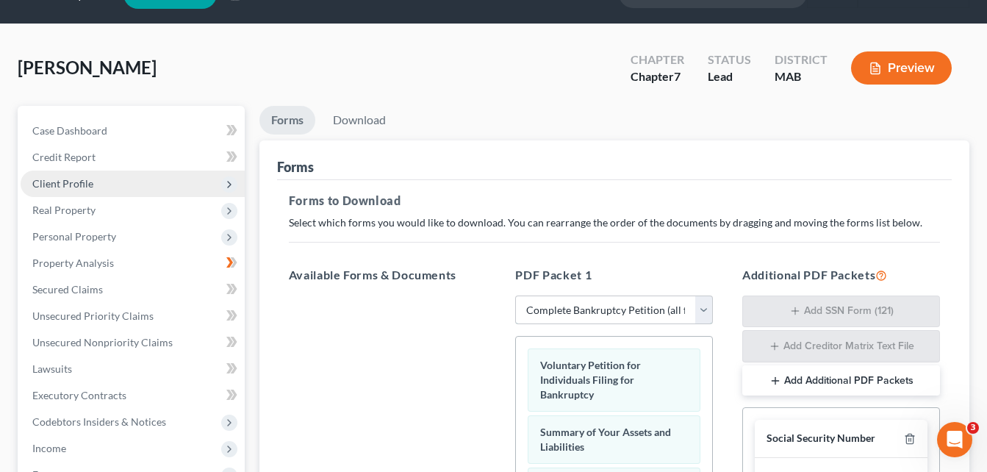
scroll to position [0, 0]
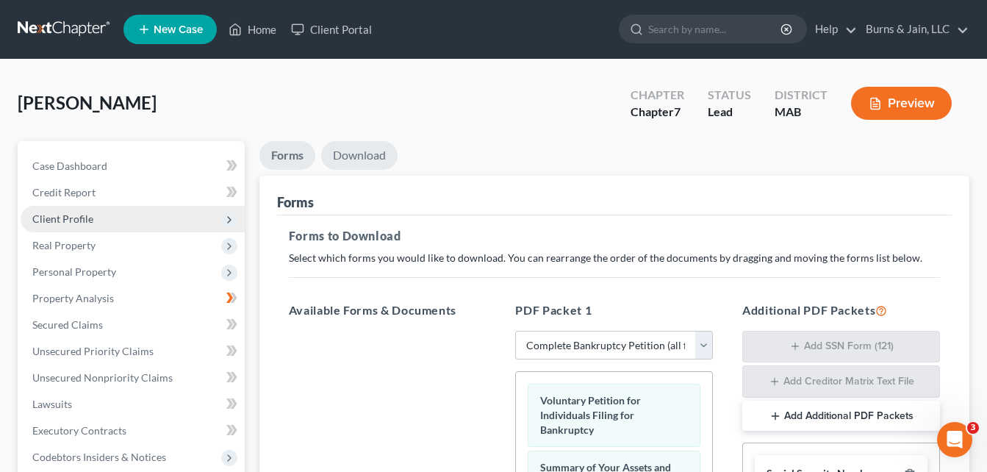
click at [365, 154] on link "Download" at bounding box center [359, 155] width 76 height 29
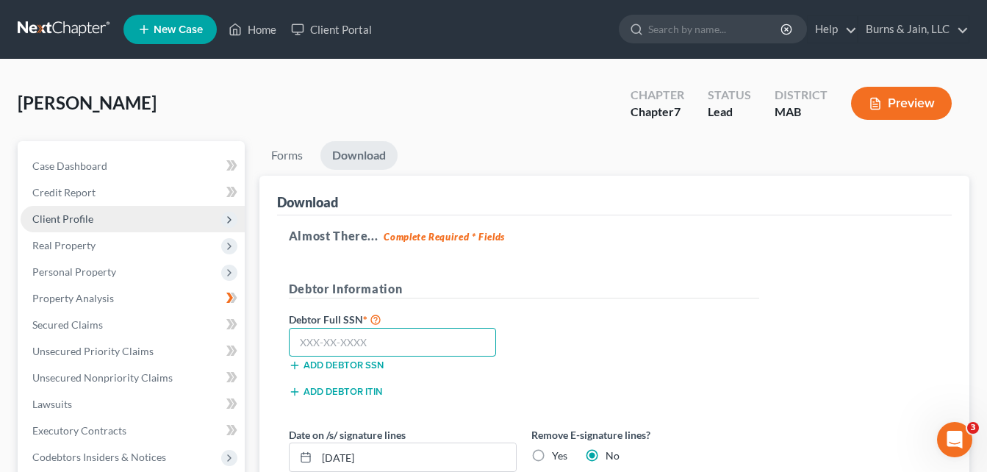
click at [406, 345] on input "text" at bounding box center [393, 342] width 208 height 29
click at [420, 345] on input "text" at bounding box center [393, 342] width 208 height 29
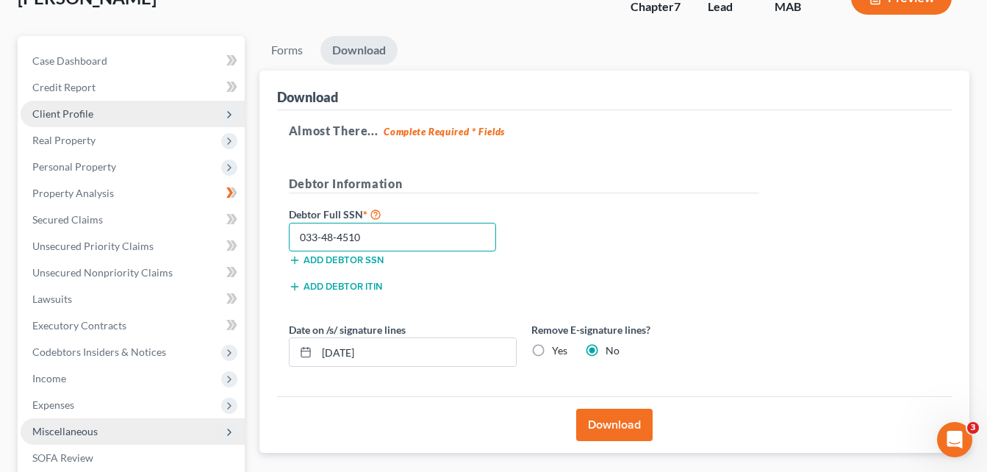
scroll to position [294, 0]
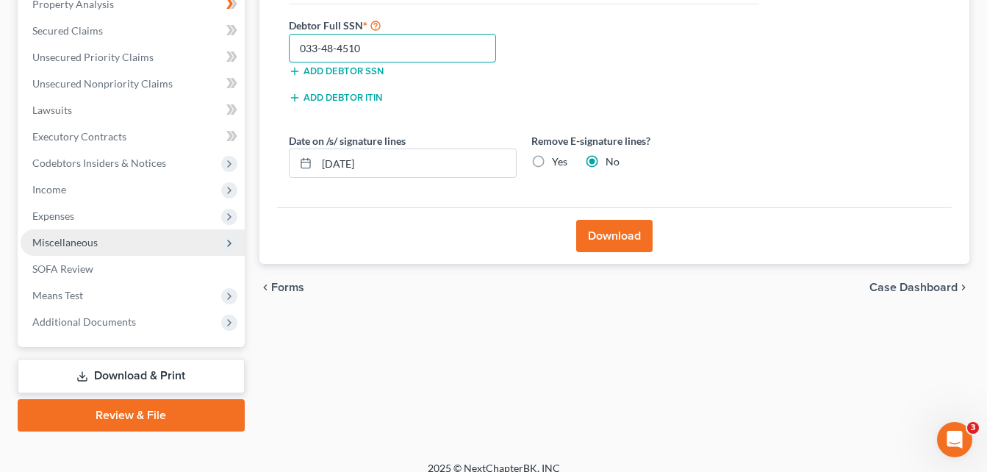
type input "033-48-4510"
click at [633, 238] on button "Download" at bounding box center [614, 236] width 76 height 32
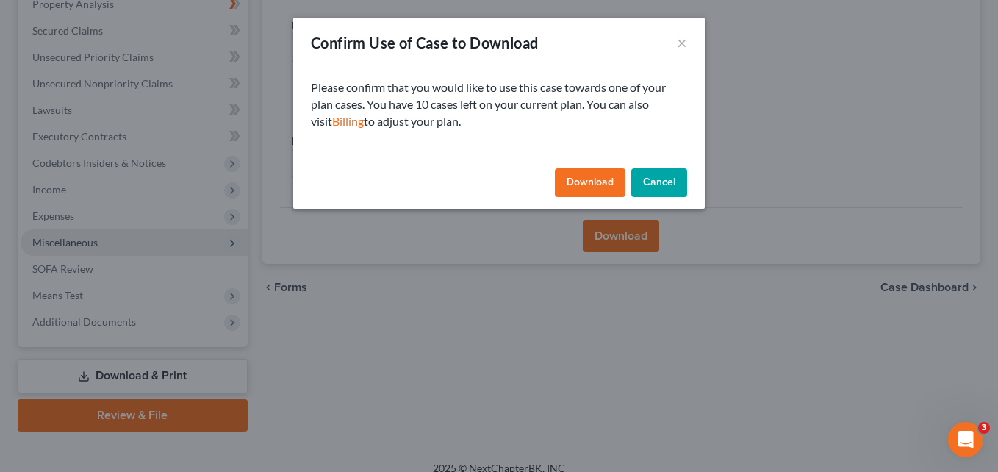
click at [585, 184] on button "Download" at bounding box center [590, 182] width 71 height 29
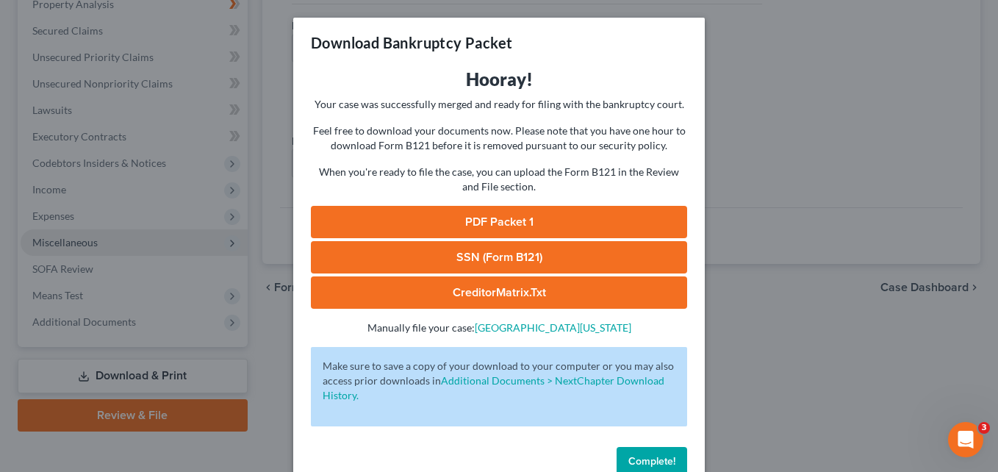
click at [501, 223] on link "PDF Packet 1" at bounding box center [499, 222] width 376 height 32
click at [552, 256] on link "SSN (Form B121)" at bounding box center [499, 257] width 376 height 32
click at [659, 459] on span "Complete!" at bounding box center [651, 461] width 47 height 12
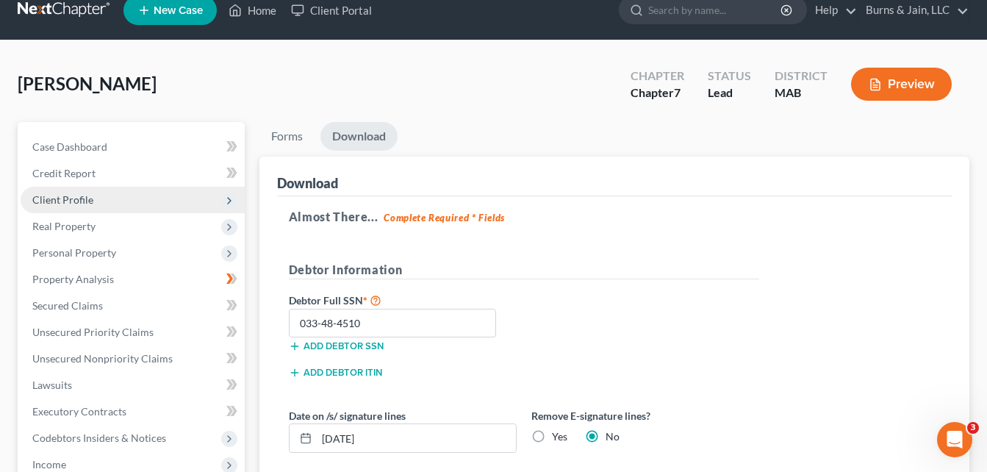
scroll to position [0, 0]
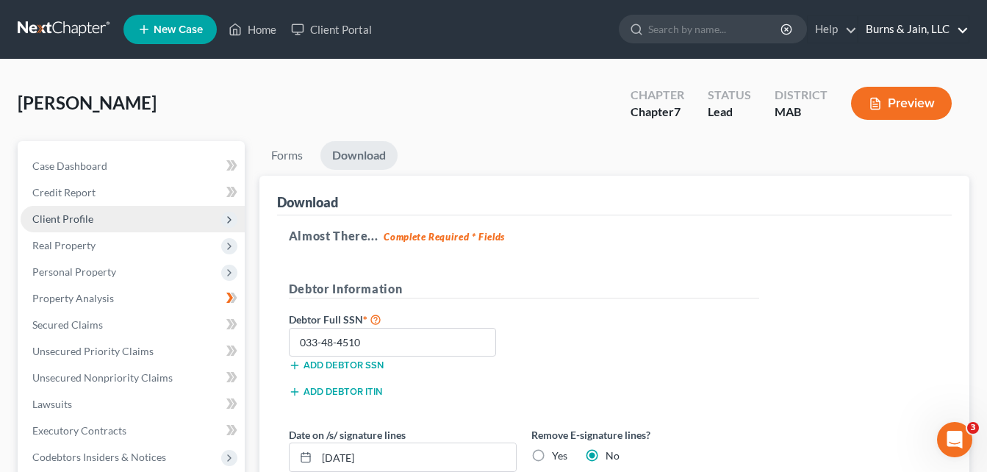
click at [916, 29] on link "Burns & Jain, LLC" at bounding box center [913, 29] width 110 height 26
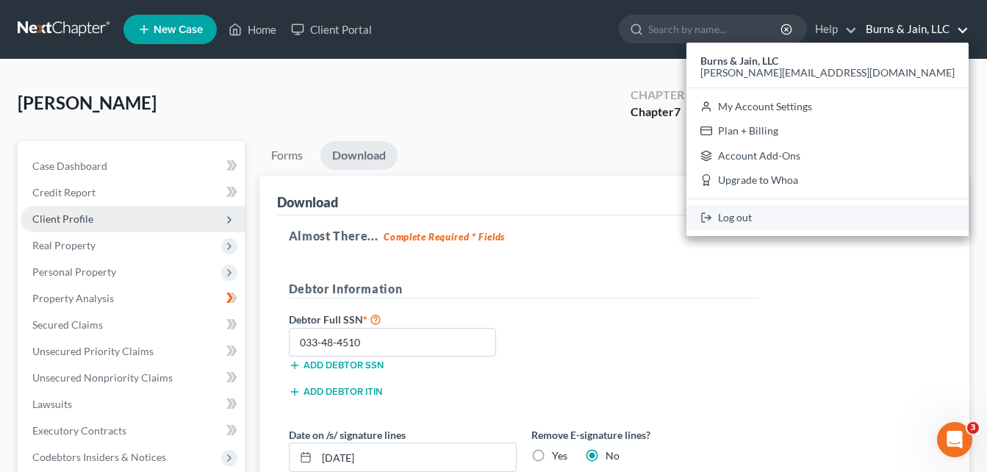
click at [891, 220] on link "Log out" at bounding box center [827, 217] width 282 height 25
